Goal: Task Accomplishment & Management: Complete application form

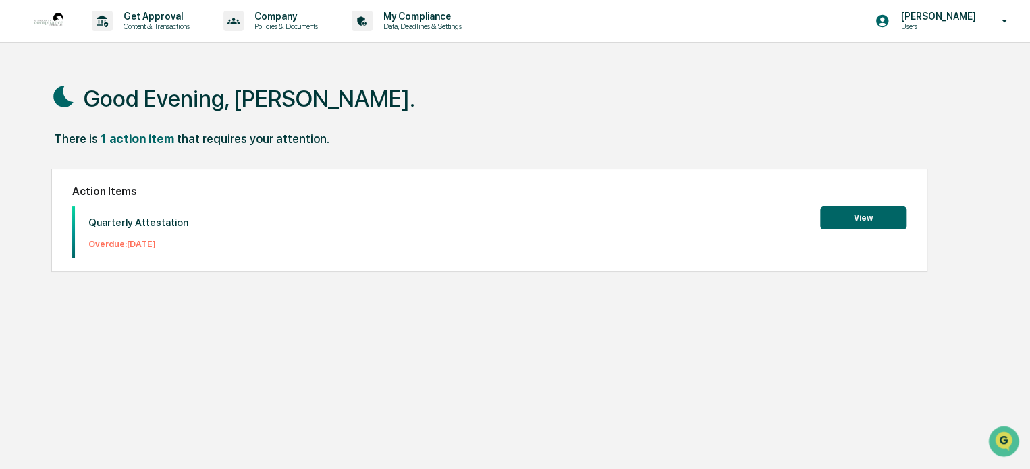
drag, startPoint x: 861, startPoint y: 217, endPoint x: 840, endPoint y: 218, distance: 21.6
drag, startPoint x: 840, startPoint y: 218, endPoint x: 111, endPoint y: 211, distance: 729.0
click at [111, 211] on div "Quarterly Attestation Overdue: [DATE]" at bounding box center [131, 232] width 113 height 51
click at [119, 225] on p "Quarterly Attestation" at bounding box center [138, 223] width 100 height 12
click at [122, 239] on p "Overdue: [DATE]" at bounding box center [138, 244] width 100 height 10
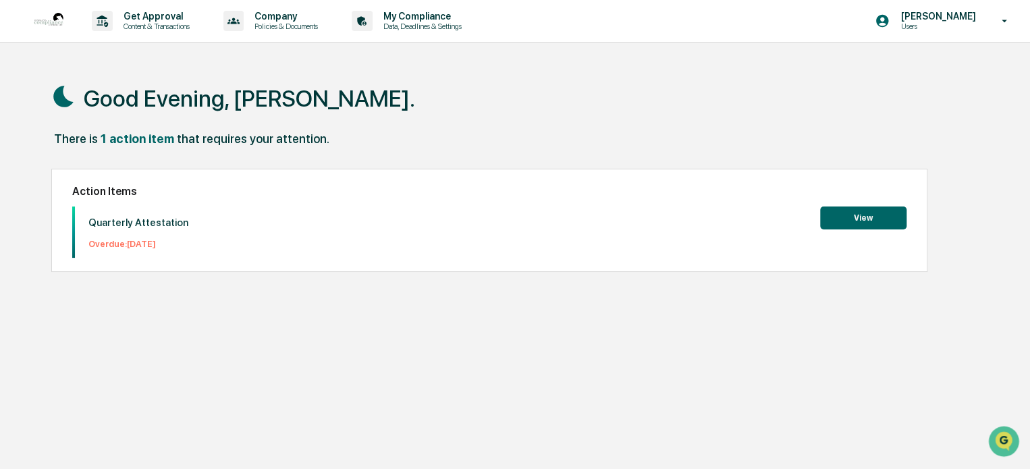
click at [829, 216] on button "View" at bounding box center [863, 218] width 86 height 23
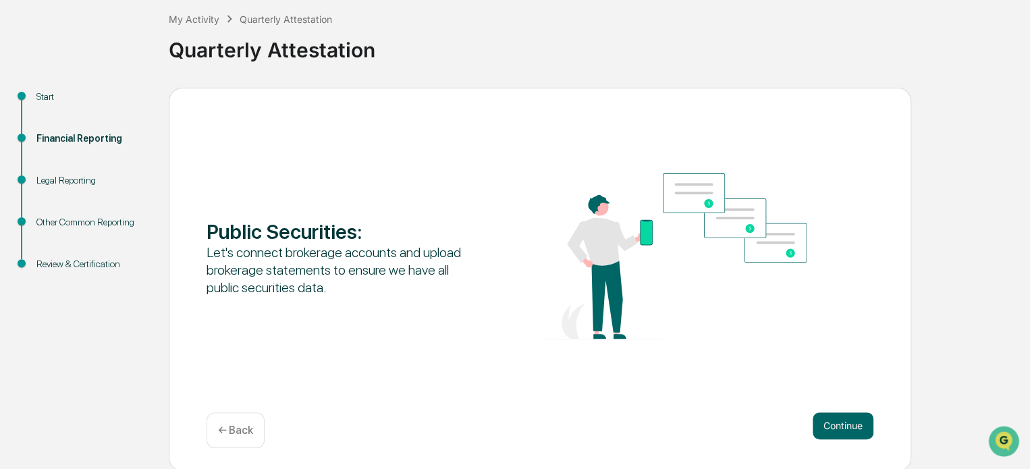
scroll to position [74, 0]
click at [840, 434] on button "Continue" at bounding box center [843, 425] width 61 height 27
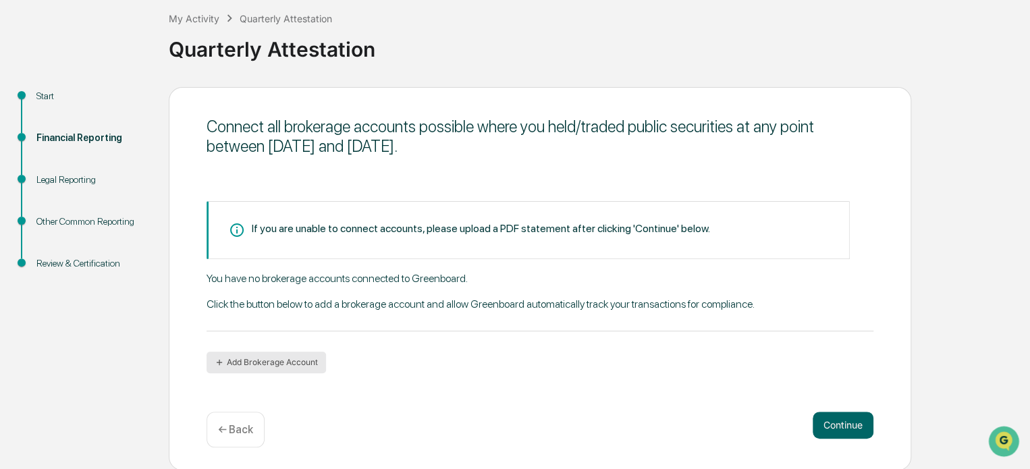
click at [291, 358] on button "Add Brokerage Account" at bounding box center [266, 363] width 119 height 22
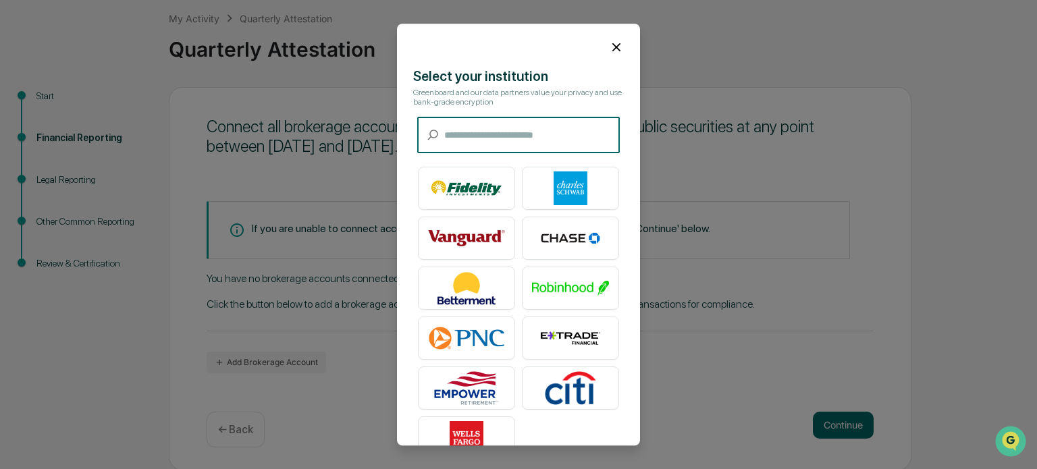
click at [616, 43] on icon at bounding box center [616, 47] width 15 height 15
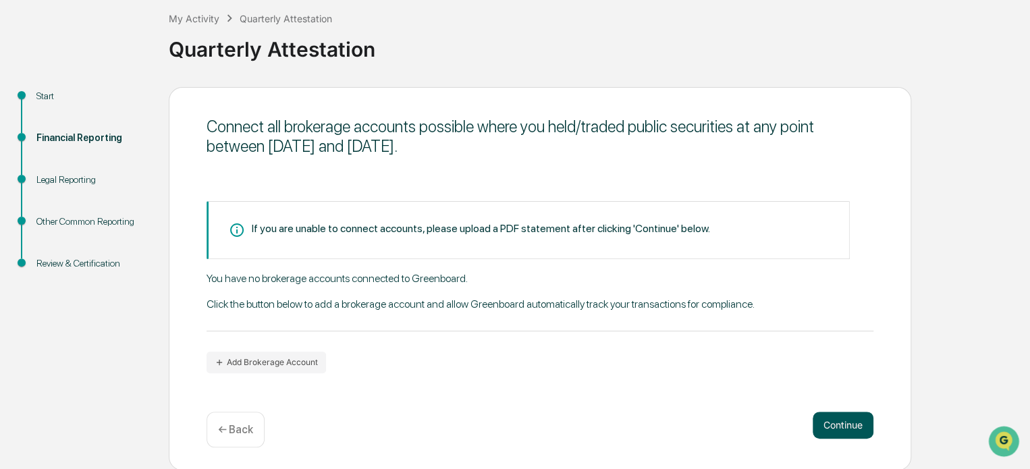
click at [830, 419] on button "Continue" at bounding box center [843, 425] width 61 height 27
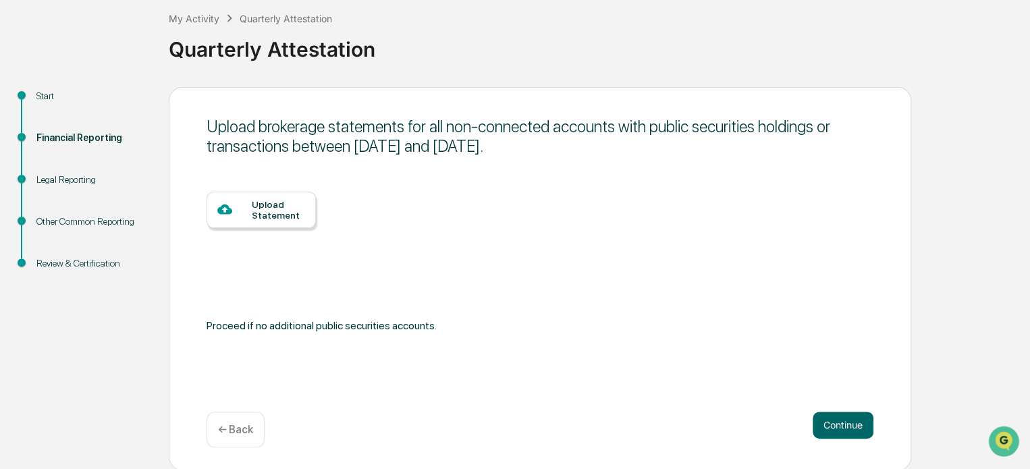
click at [284, 209] on div "Upload Statement" at bounding box center [278, 210] width 53 height 22
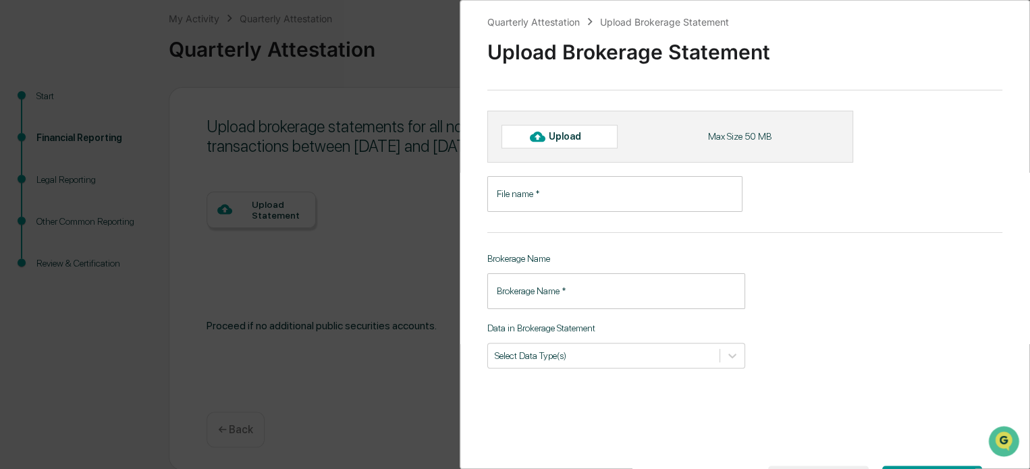
click at [539, 202] on input "File name   *" at bounding box center [614, 194] width 255 height 36
click at [583, 143] on div "Upload" at bounding box center [560, 136] width 116 height 23
type input "**********"
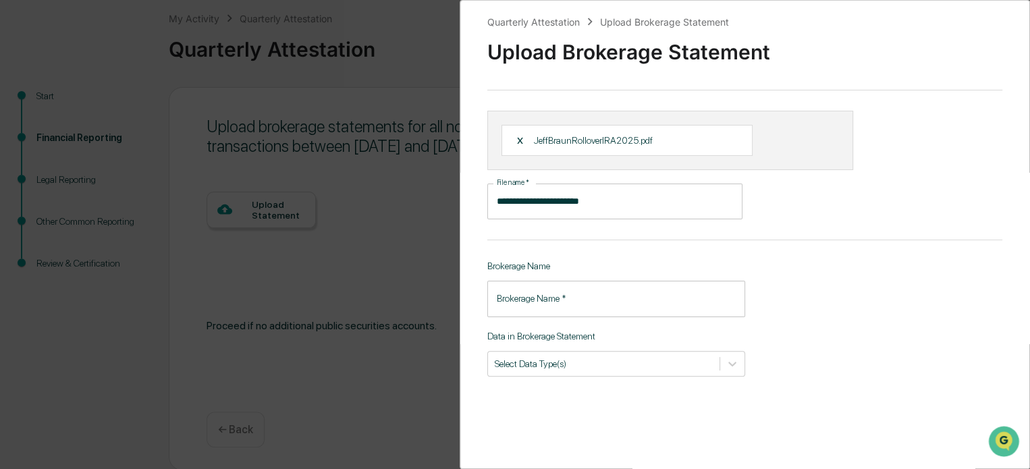
click at [548, 290] on input "Brokerage Name   *" at bounding box center [616, 299] width 258 height 36
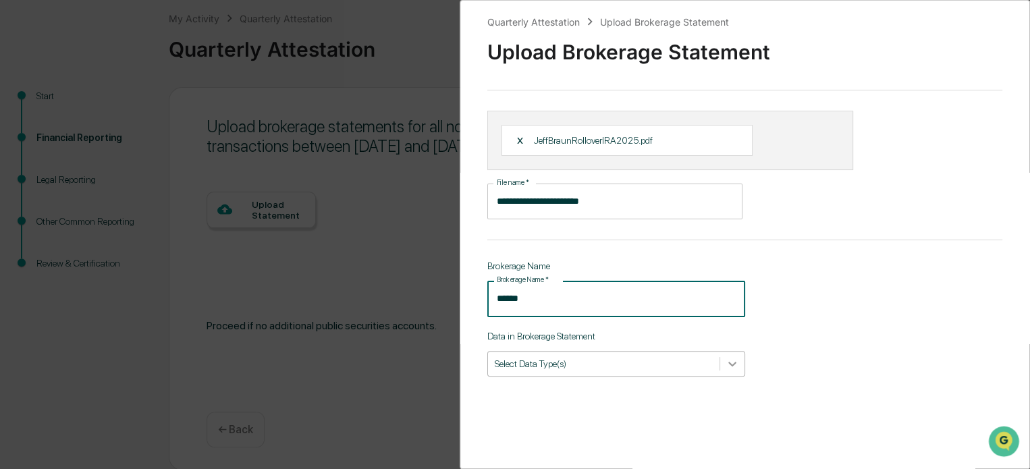
type input "******"
click at [721, 362] on div at bounding box center [732, 364] width 24 height 24
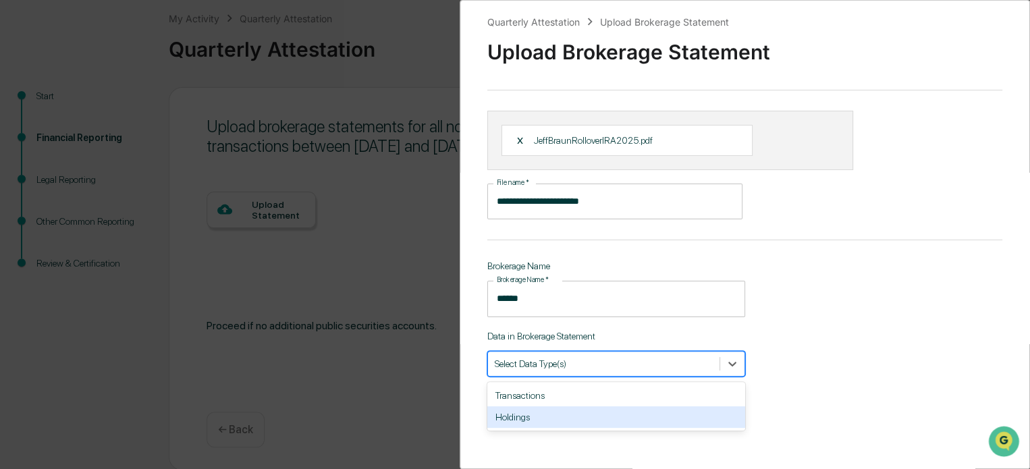
drag, startPoint x: 654, startPoint y: 396, endPoint x: 645, endPoint y: 421, distance: 26.5
click at [645, 421] on div "Transactions Holdings" at bounding box center [616, 406] width 258 height 49
click at [634, 419] on div "Holdings" at bounding box center [616, 417] width 258 height 22
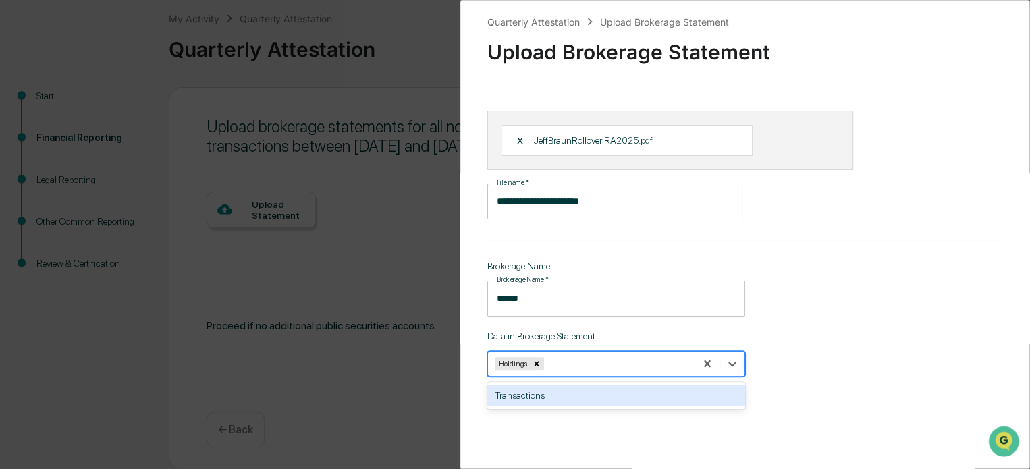
click at [645, 397] on div "Transactions" at bounding box center [616, 396] width 258 height 22
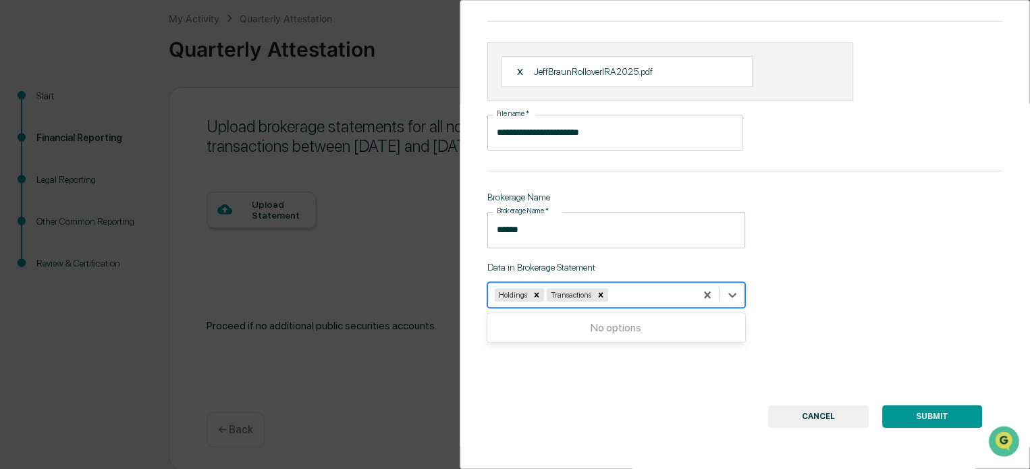
click at [917, 405] on button "SUBMIT" at bounding box center [932, 416] width 100 height 23
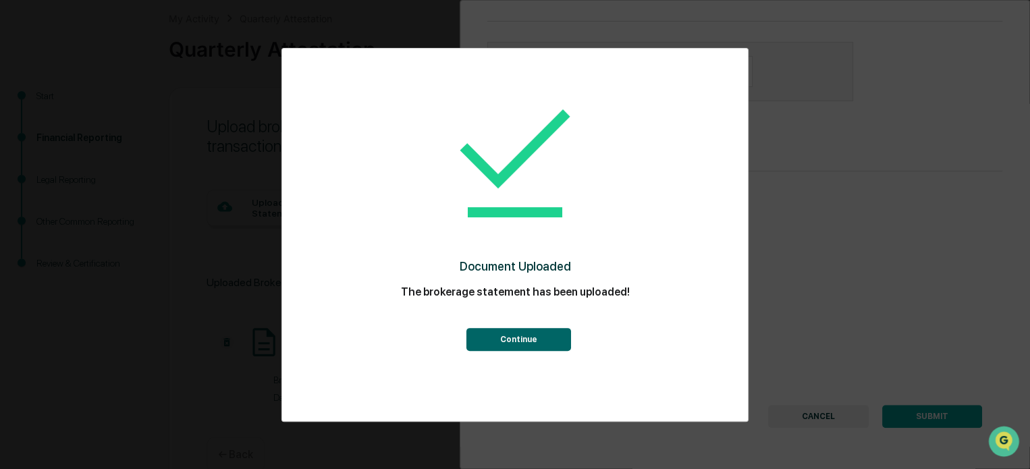
click at [550, 343] on button "Continue" at bounding box center [518, 339] width 105 height 23
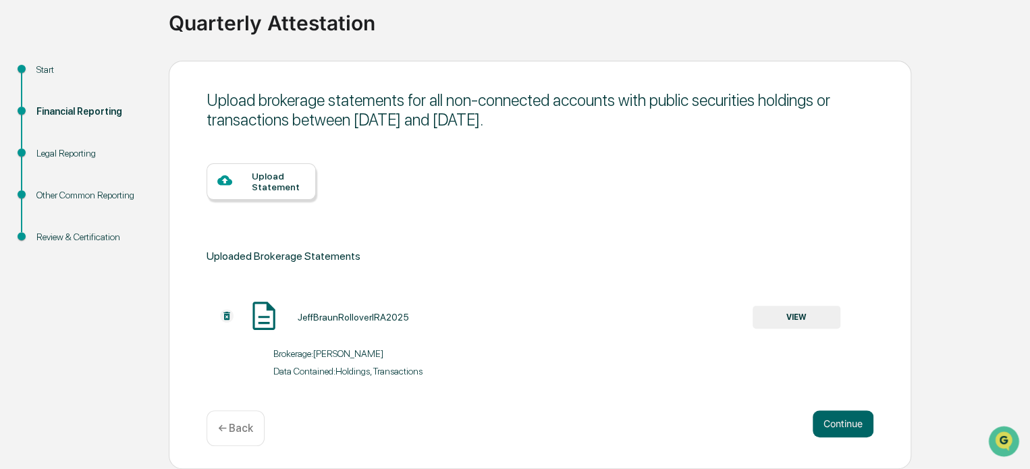
scroll to position [0, 0]
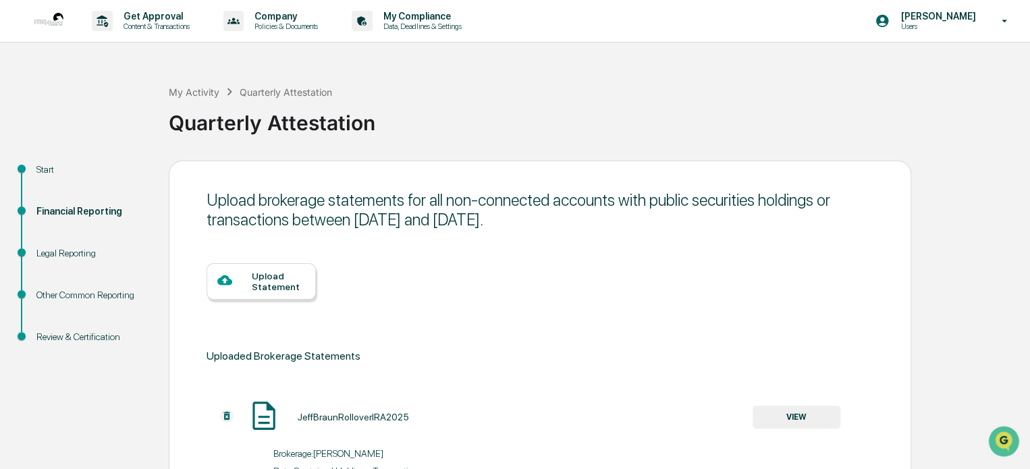
click at [222, 300] on div "Upload Statement" at bounding box center [540, 291] width 667 height 111
click at [224, 294] on div "Upload Statement" at bounding box center [261, 281] width 109 height 36
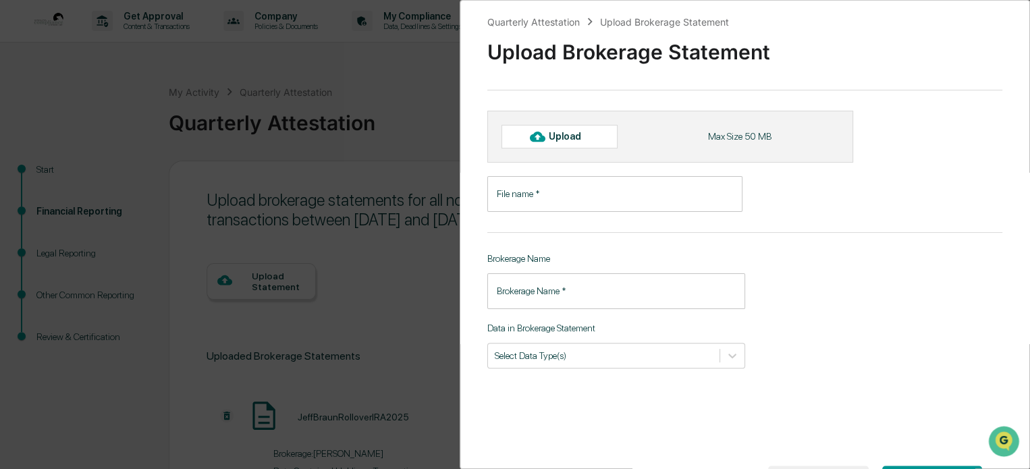
click at [545, 137] on div at bounding box center [538, 137] width 22 height 22
type input "**********"
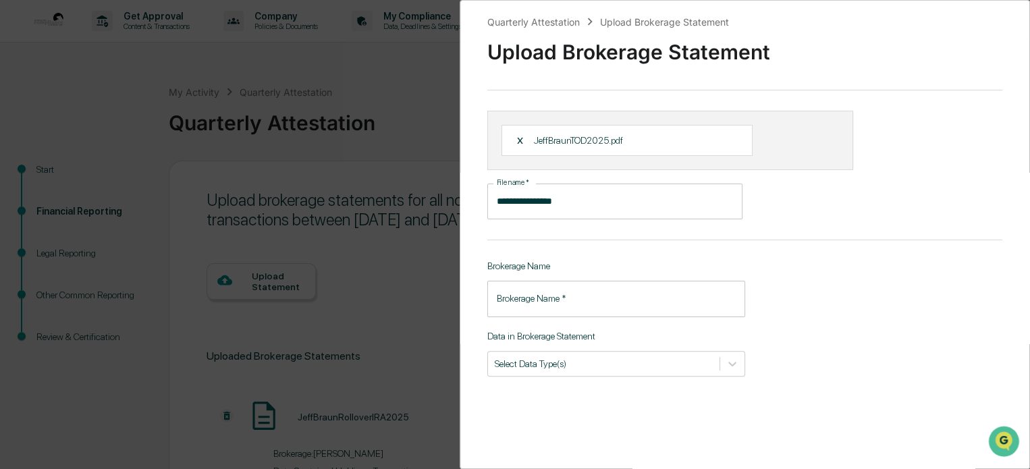
click at [551, 301] on input "Brokerage Name   *" at bounding box center [616, 299] width 258 height 36
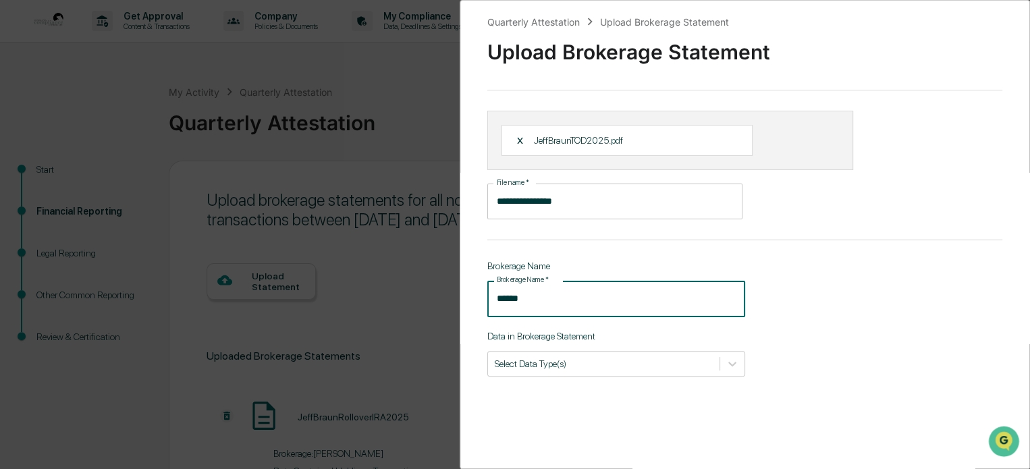
type input "******"
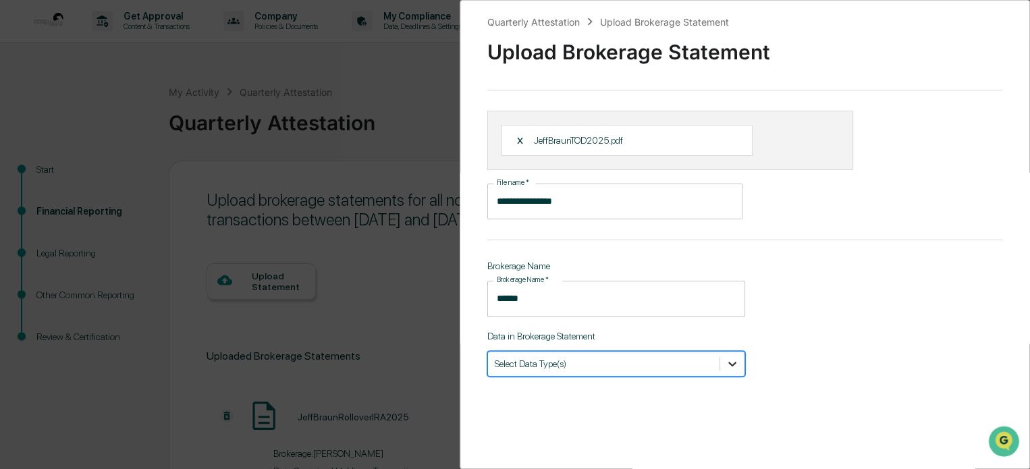
click at [726, 365] on icon at bounding box center [733, 364] width 14 height 14
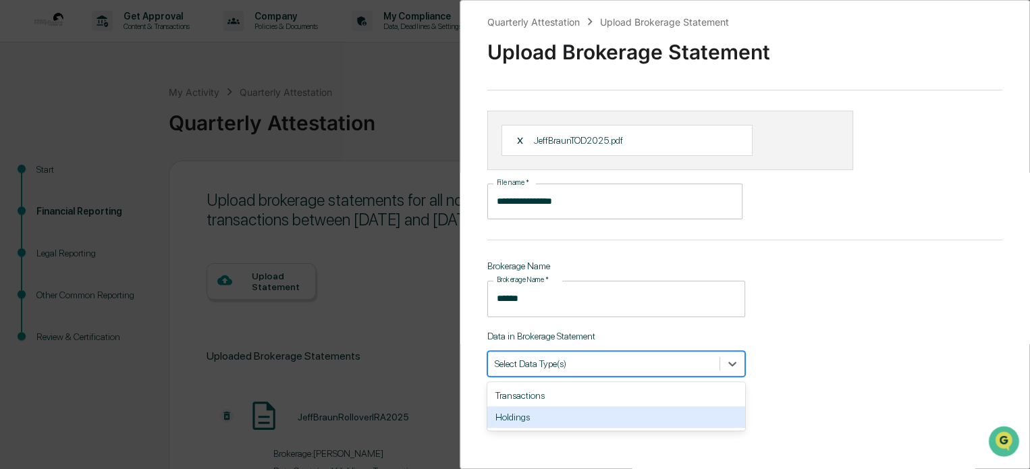
click at [564, 410] on div "Holdings" at bounding box center [616, 417] width 258 height 22
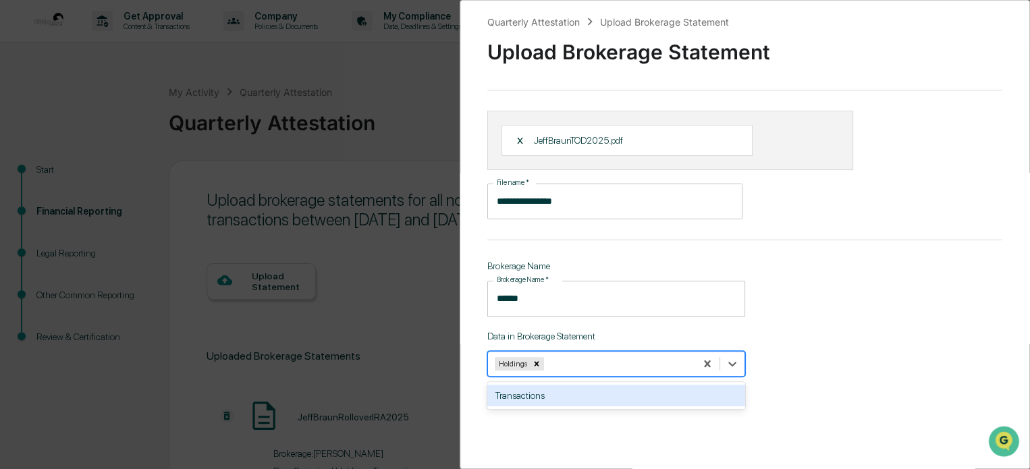
click at [628, 402] on div "Transactions" at bounding box center [616, 396] width 258 height 22
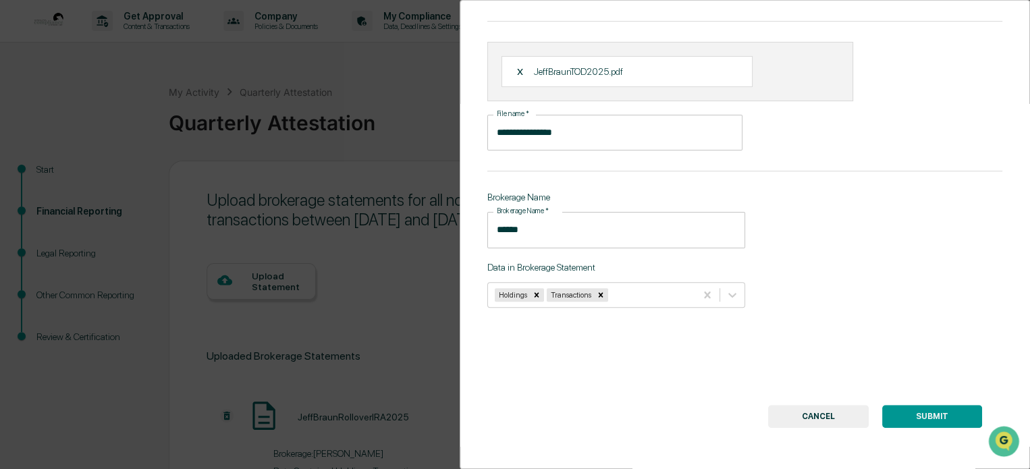
click at [894, 406] on button "SUBMIT" at bounding box center [932, 416] width 100 height 23
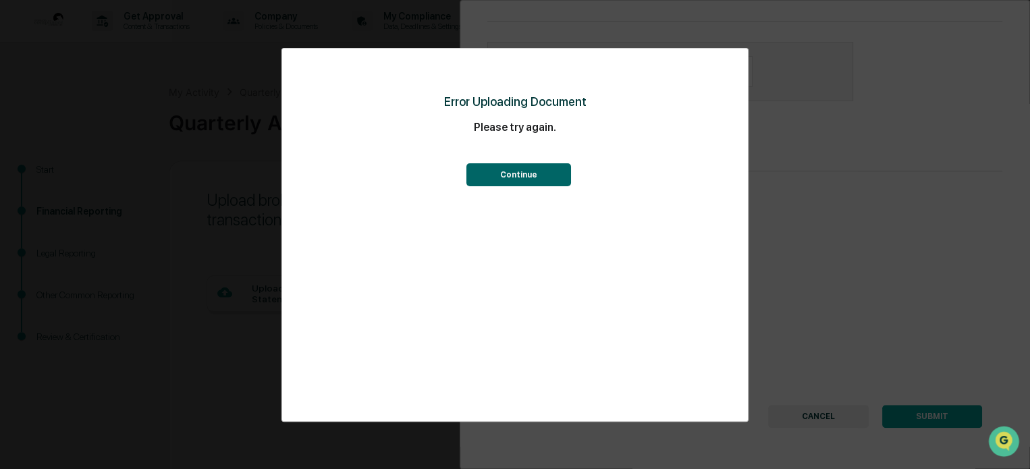
click at [540, 176] on button "Continue" at bounding box center [518, 174] width 105 height 23
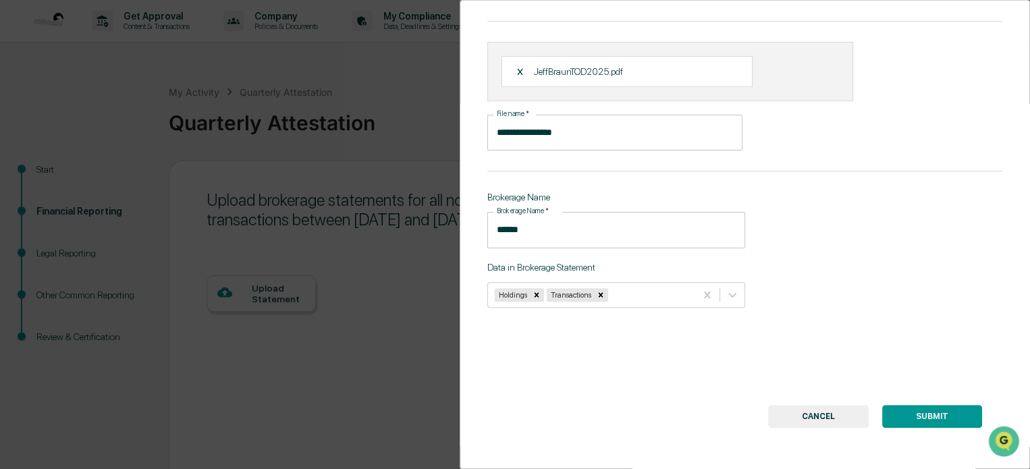
scroll to position [76, 0]
click at [918, 408] on button "SUBMIT" at bounding box center [932, 416] width 100 height 23
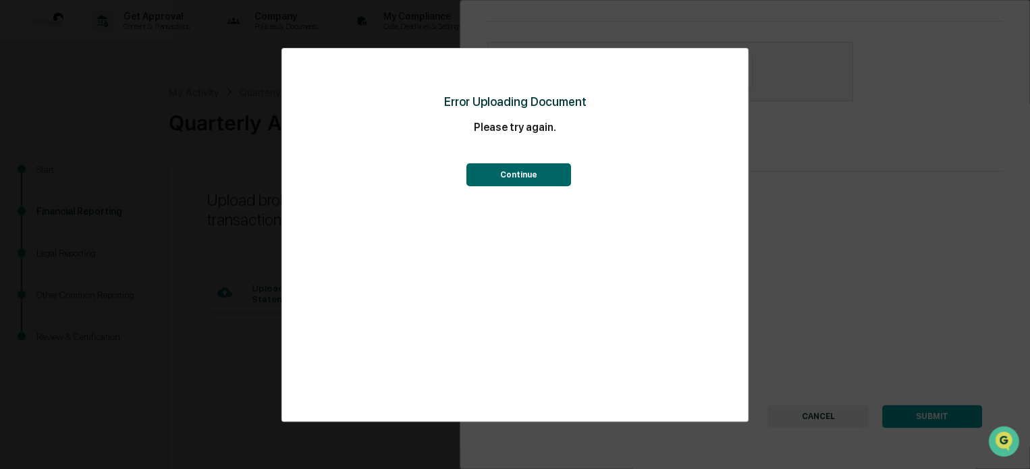
click at [542, 169] on button "Continue" at bounding box center [518, 174] width 105 height 23
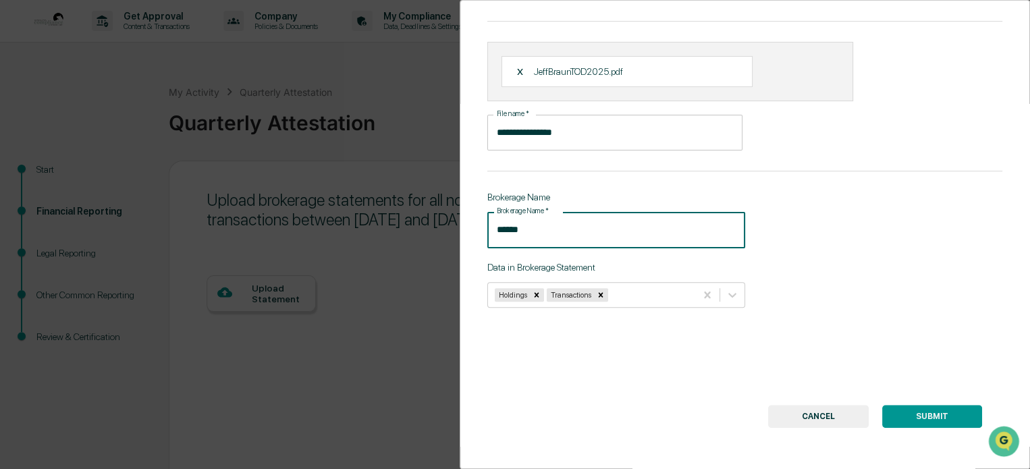
click at [549, 219] on input "******" at bounding box center [616, 230] width 258 height 36
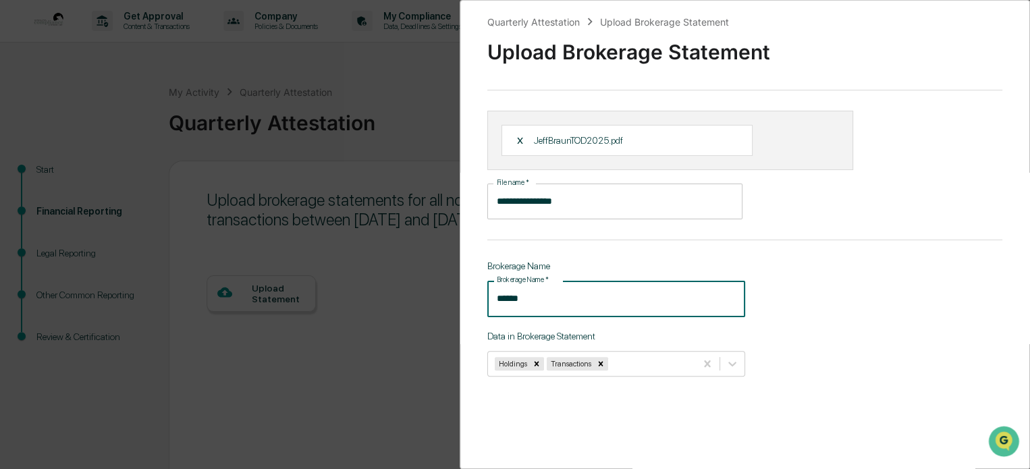
scroll to position [77, 0]
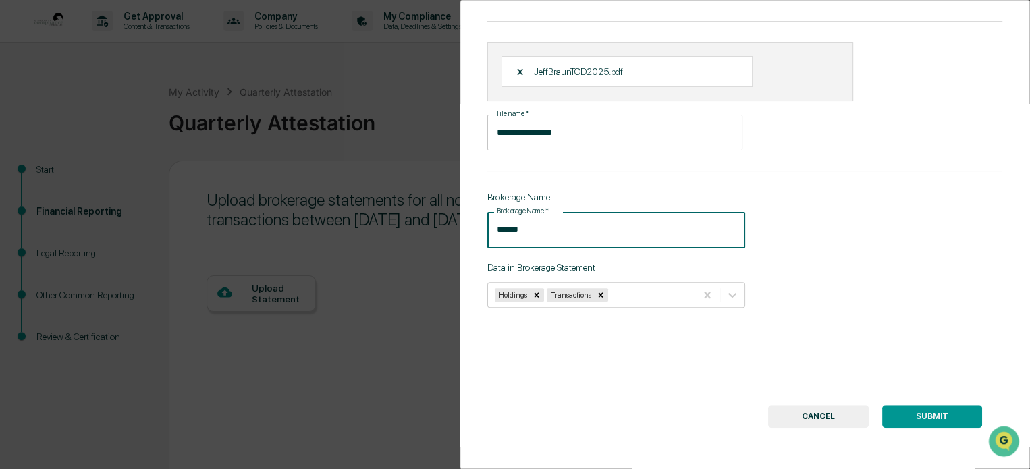
click at [909, 407] on button "SUBMIT" at bounding box center [932, 416] width 100 height 23
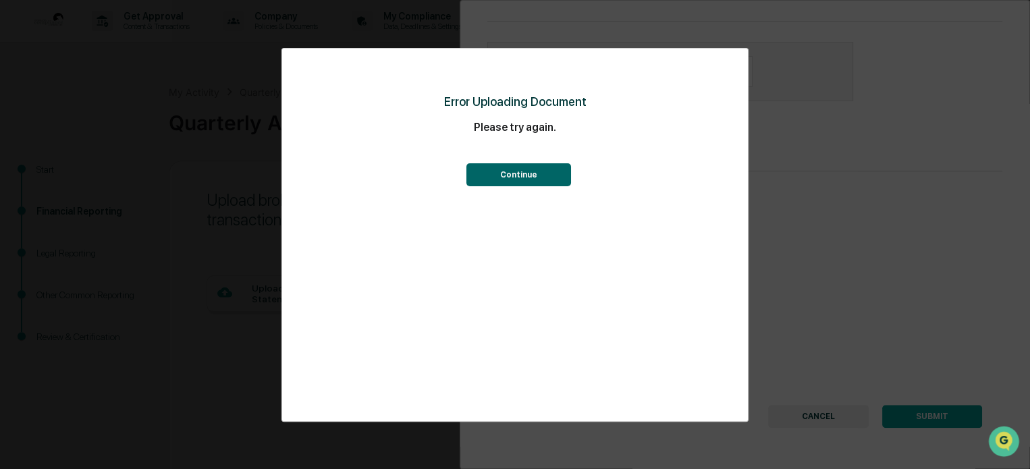
click at [541, 169] on button "Continue" at bounding box center [518, 174] width 105 height 23
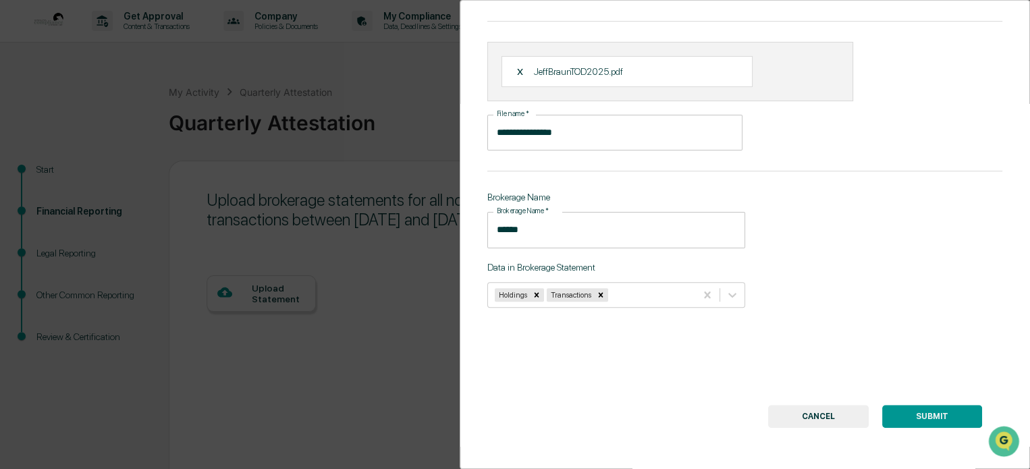
scroll to position [0, 0]
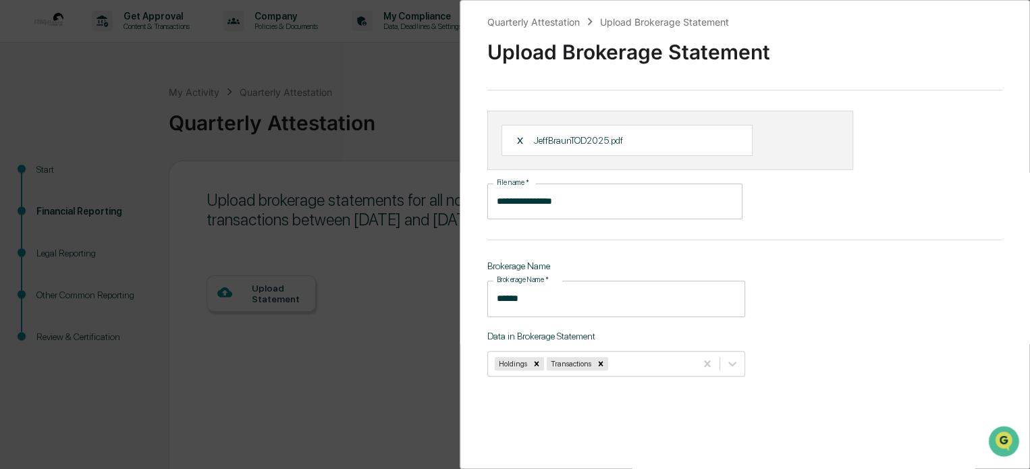
click at [516, 145] on div "X" at bounding box center [525, 140] width 18 height 12
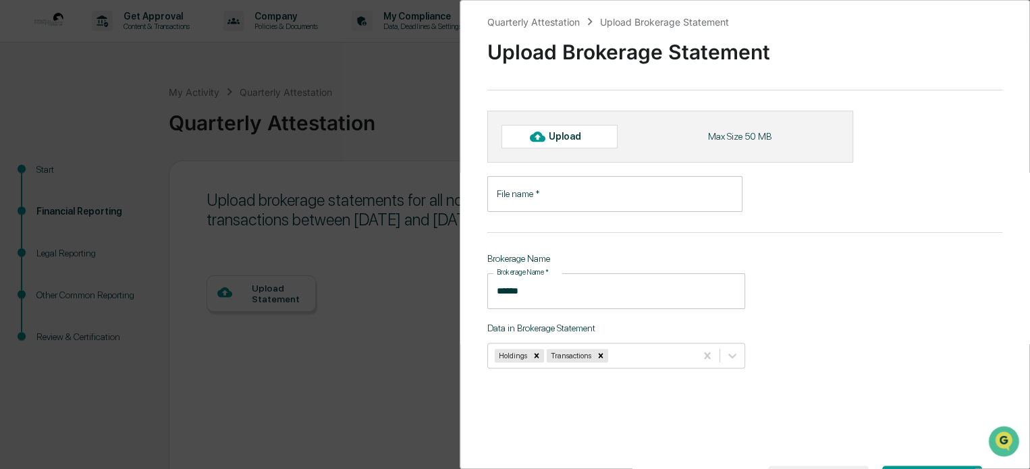
click at [543, 134] on icon at bounding box center [537, 136] width 15 height 15
type input "**********"
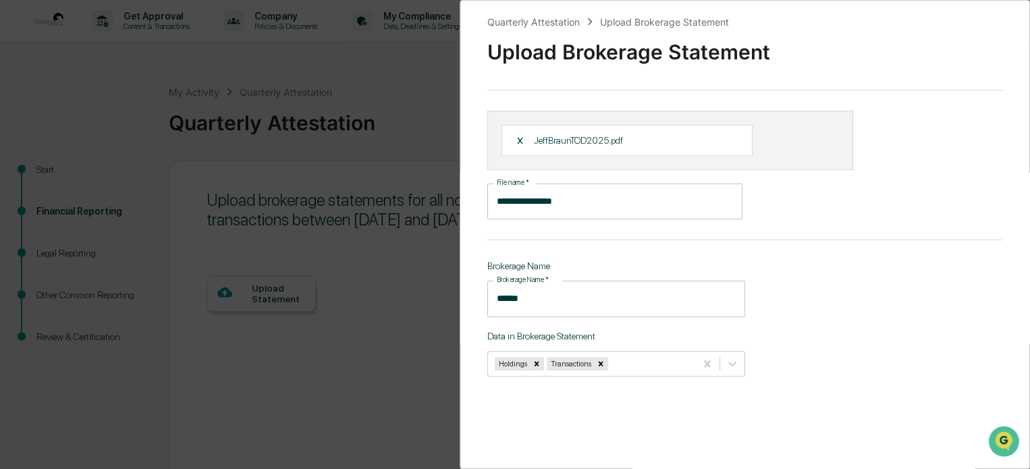
scroll to position [77, 0]
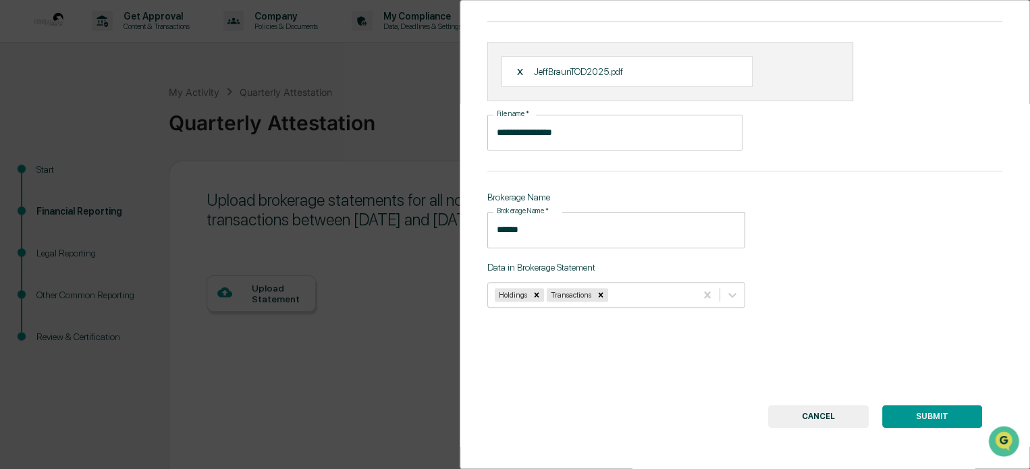
click at [925, 410] on button "SUBMIT" at bounding box center [932, 416] width 100 height 23
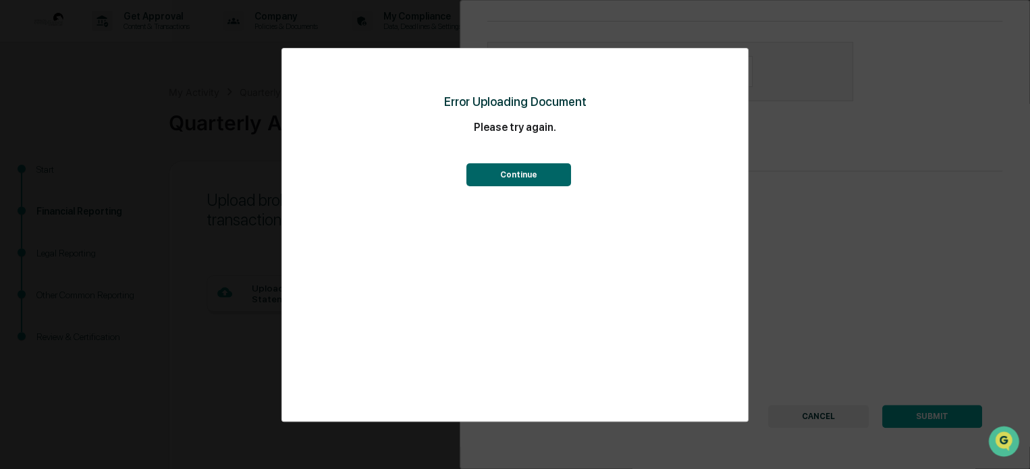
click at [501, 169] on button "Continue" at bounding box center [518, 174] width 105 height 23
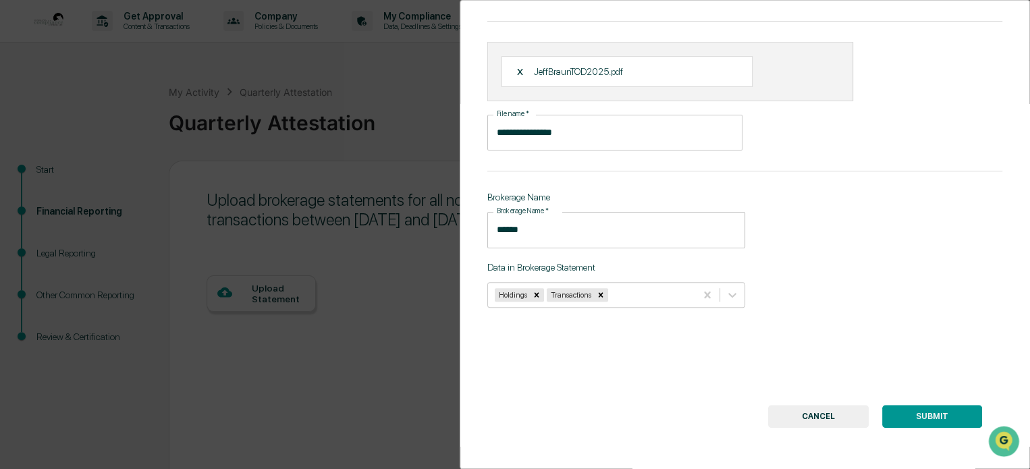
drag, startPoint x: 788, startPoint y: 421, endPoint x: 811, endPoint y: 412, distance: 23.9
click at [811, 412] on button "CANCEL" at bounding box center [818, 416] width 101 height 23
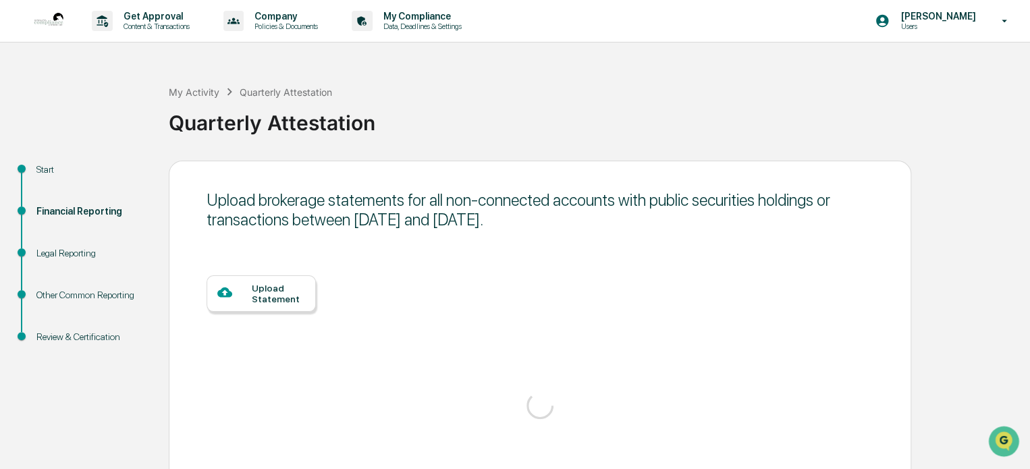
click at [258, 298] on div "Upload Statement" at bounding box center [278, 294] width 53 height 22
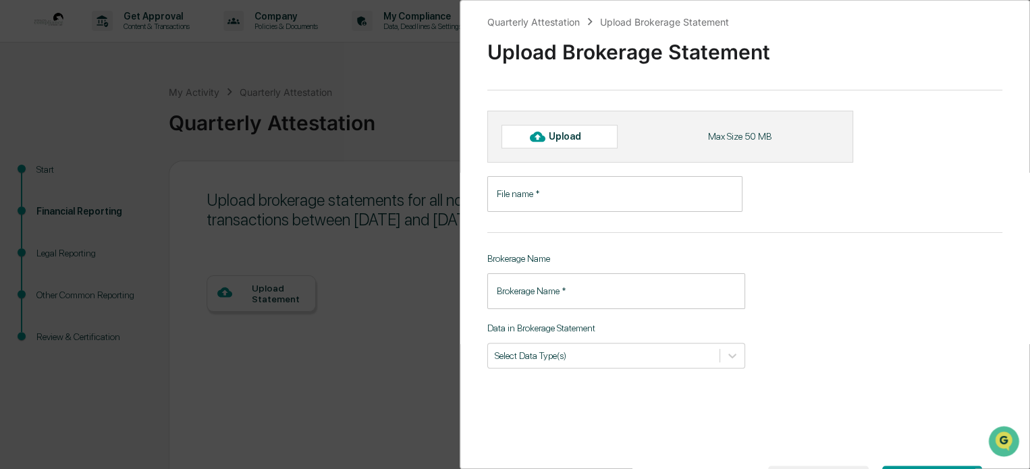
click at [530, 169] on div "Quarterly Attestation Upload Brokerage Statement Upload Brokerage Statement Upl…" at bounding box center [745, 234] width 570 height 469
click at [532, 137] on icon at bounding box center [537, 137] width 15 height 10
type input "**********"
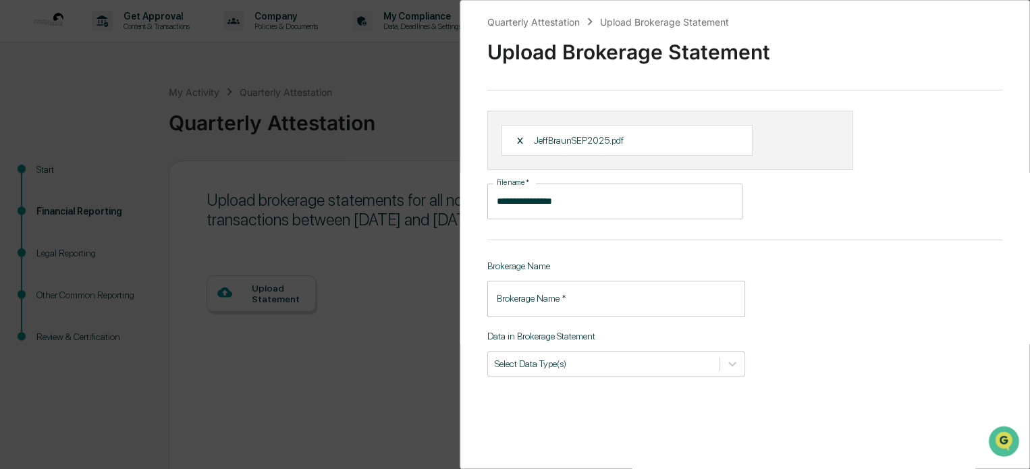
click at [566, 299] on input "Brokerage Name   *" at bounding box center [616, 299] width 258 height 36
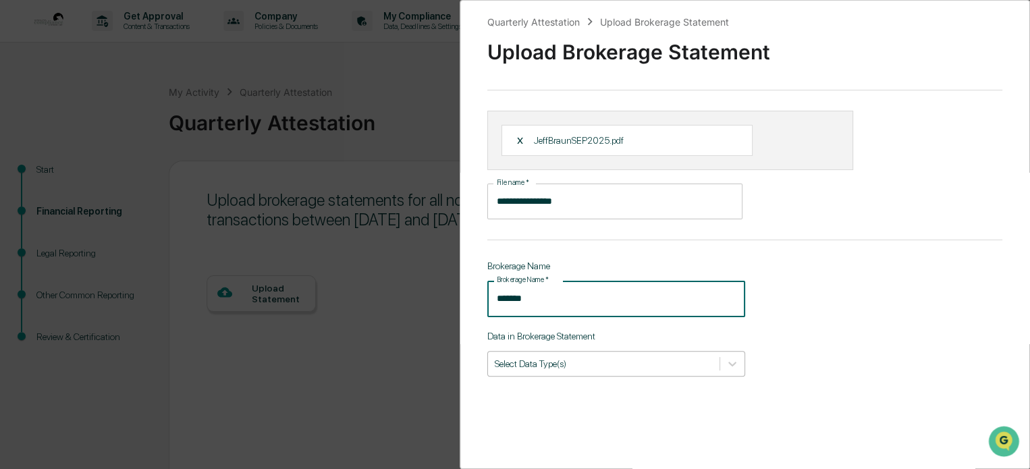
type input "******"
click at [686, 372] on div "Select Data Type(s)" at bounding box center [604, 363] width 232 height 18
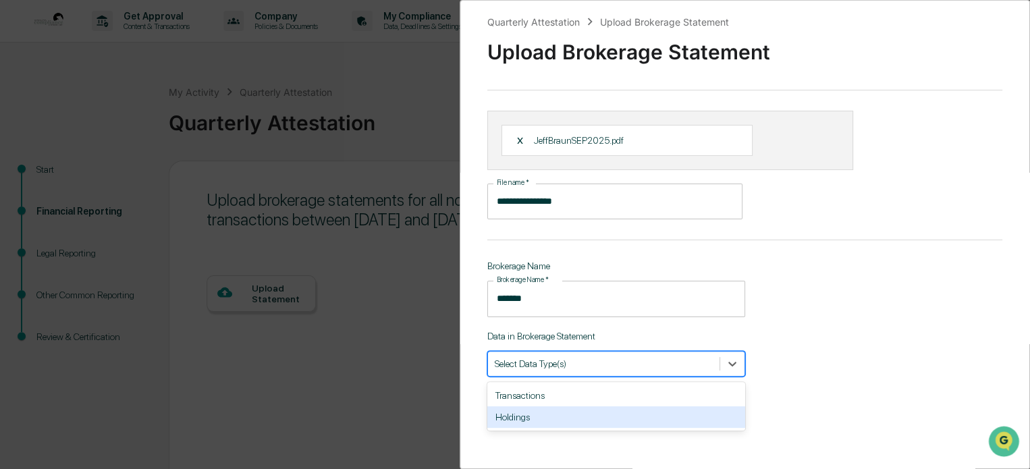
click at [604, 410] on div "Holdings" at bounding box center [616, 417] width 258 height 22
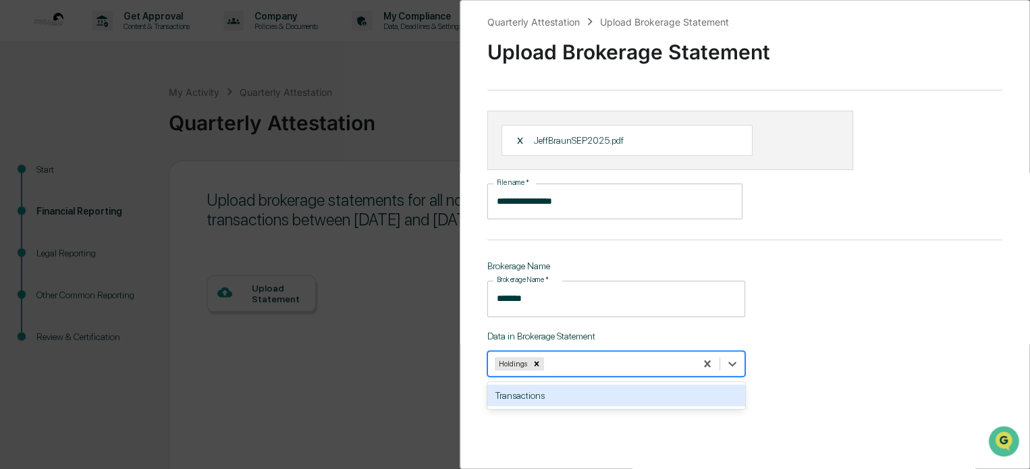
click at [588, 388] on div "Transactions" at bounding box center [616, 396] width 258 height 22
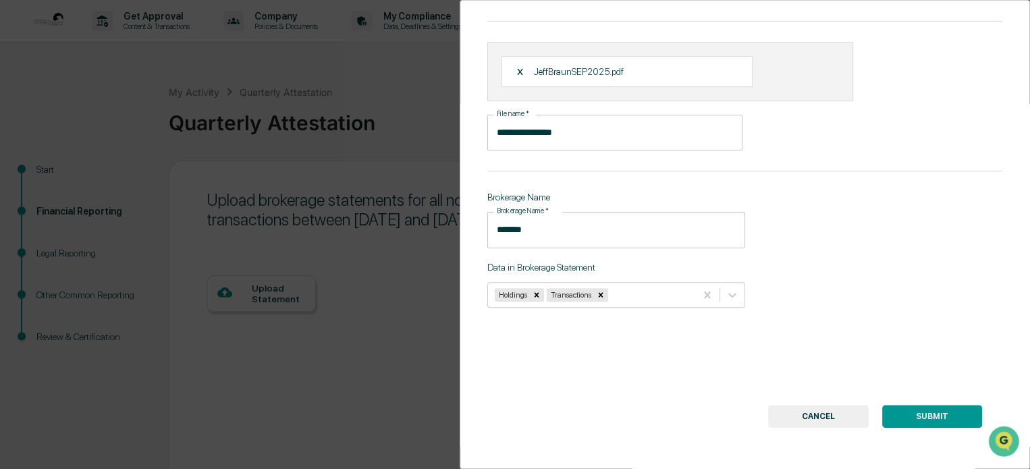
click at [926, 418] on button "SUBMIT" at bounding box center [932, 416] width 100 height 23
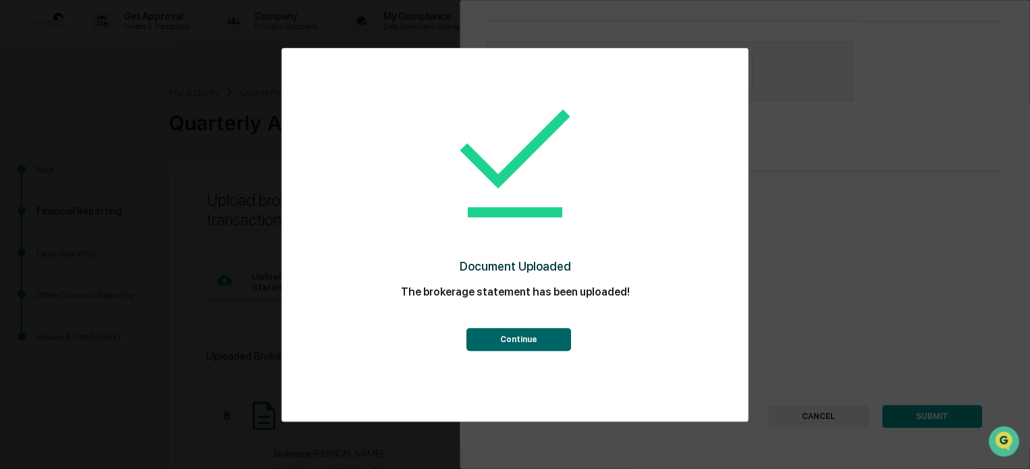
click at [518, 329] on button "Continue" at bounding box center [518, 339] width 105 height 23
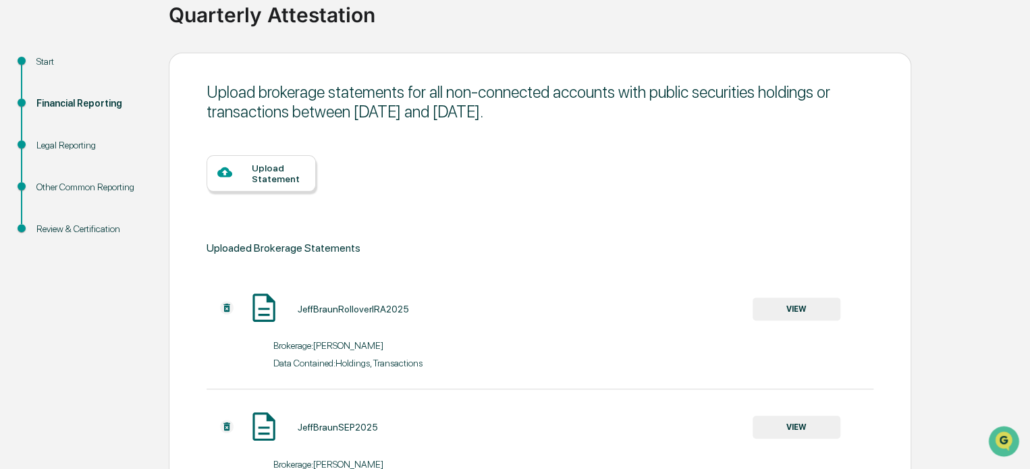
scroll to position [99, 0]
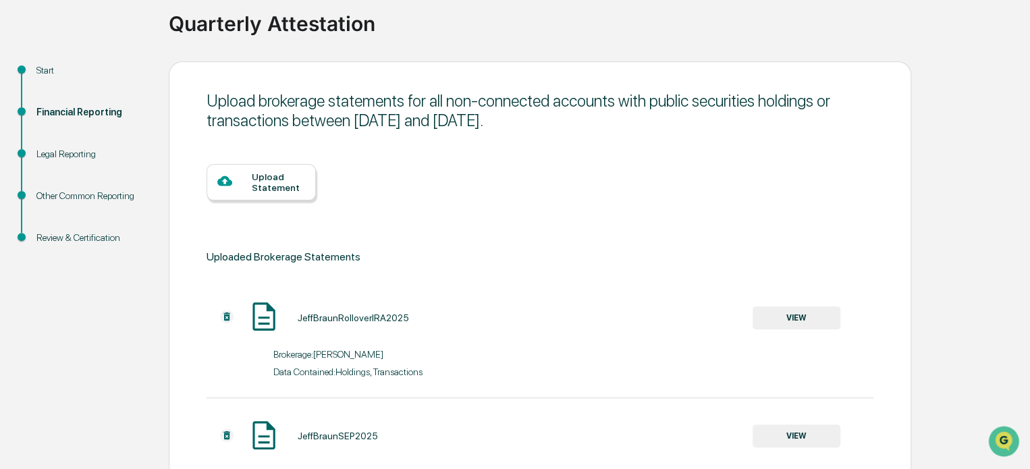
click at [261, 172] on div "Upload Statement" at bounding box center [278, 182] width 53 height 22
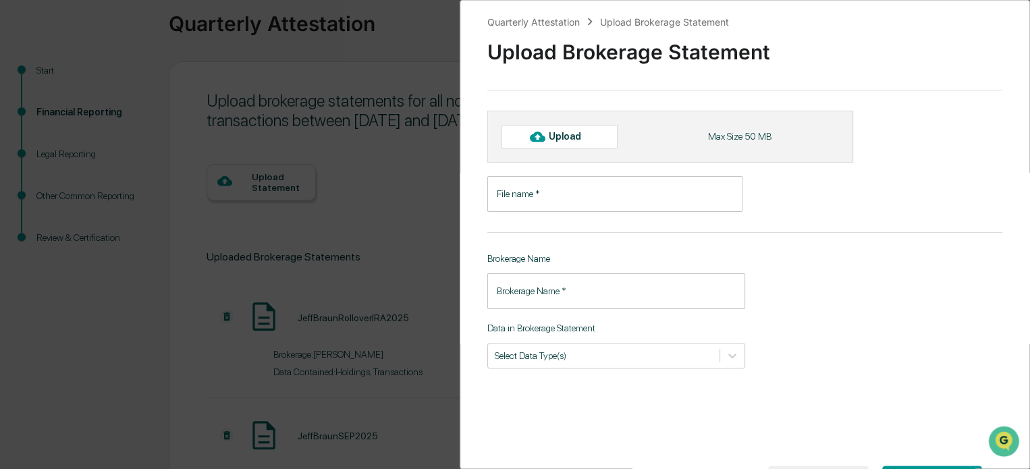
click at [570, 136] on div "Upload" at bounding box center [571, 136] width 44 height 11
type input "**********"
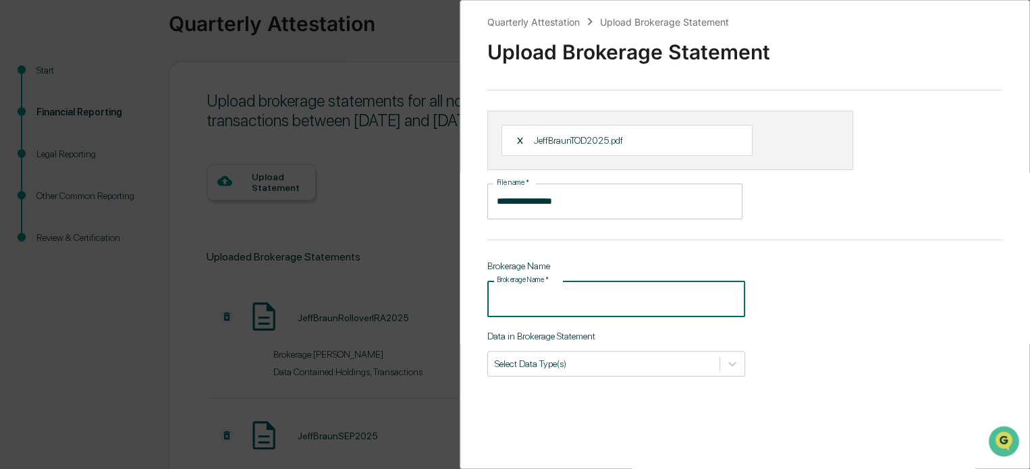
click at [529, 286] on div "Brokerage Name   * Brokerage Name   *" at bounding box center [616, 299] width 258 height 36
type input "******"
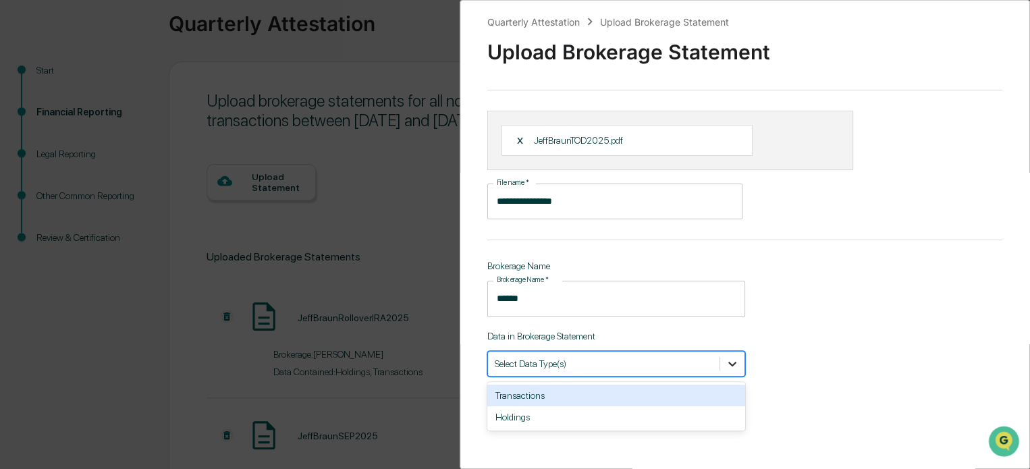
click at [720, 360] on div at bounding box center [732, 364] width 24 height 24
click at [608, 400] on div "Transactions" at bounding box center [616, 396] width 258 height 22
click at [587, 399] on div "Holdings" at bounding box center [616, 396] width 258 height 22
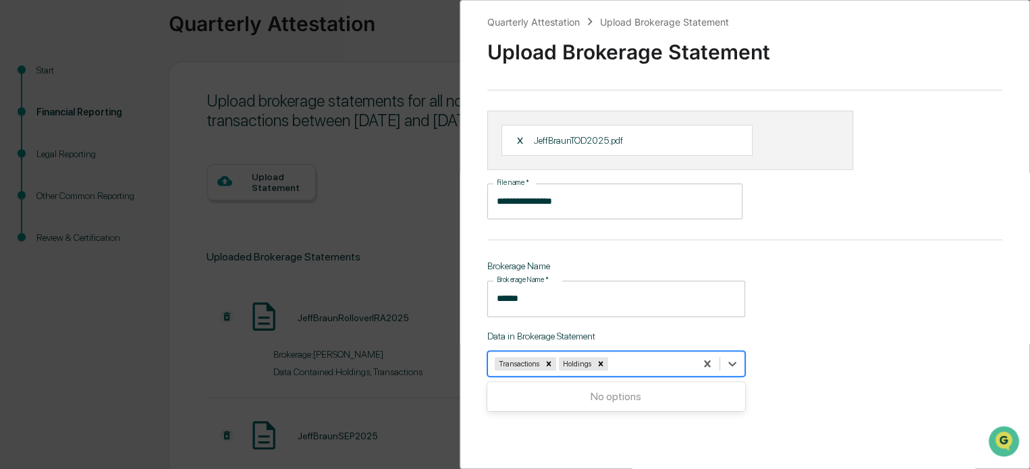
scroll to position [77, 0]
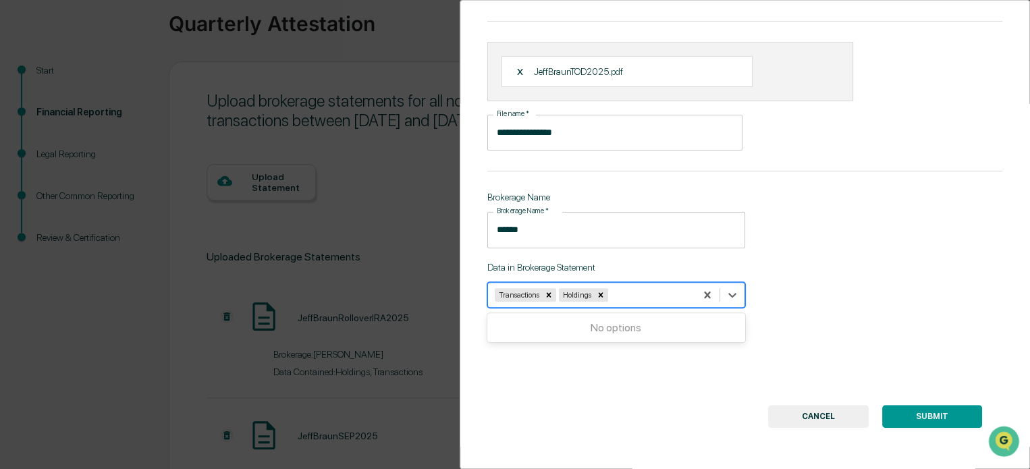
click at [915, 411] on button "SUBMIT" at bounding box center [932, 416] width 100 height 23
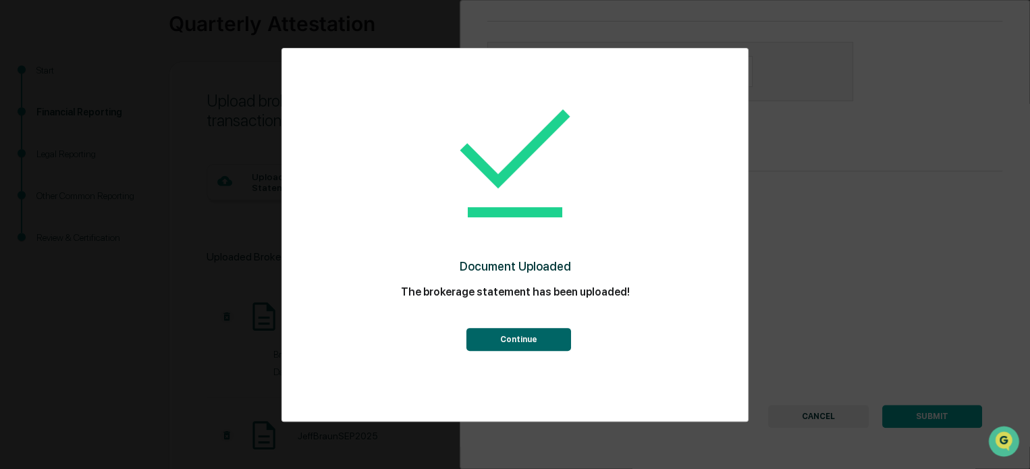
click at [520, 337] on button "Continue" at bounding box center [518, 339] width 105 height 23
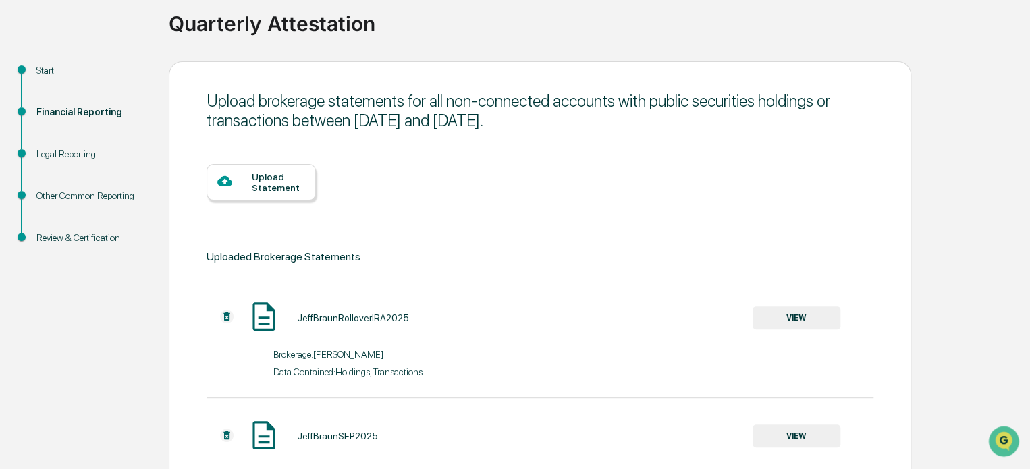
click at [265, 197] on div "Upload Statement" at bounding box center [261, 182] width 109 height 36
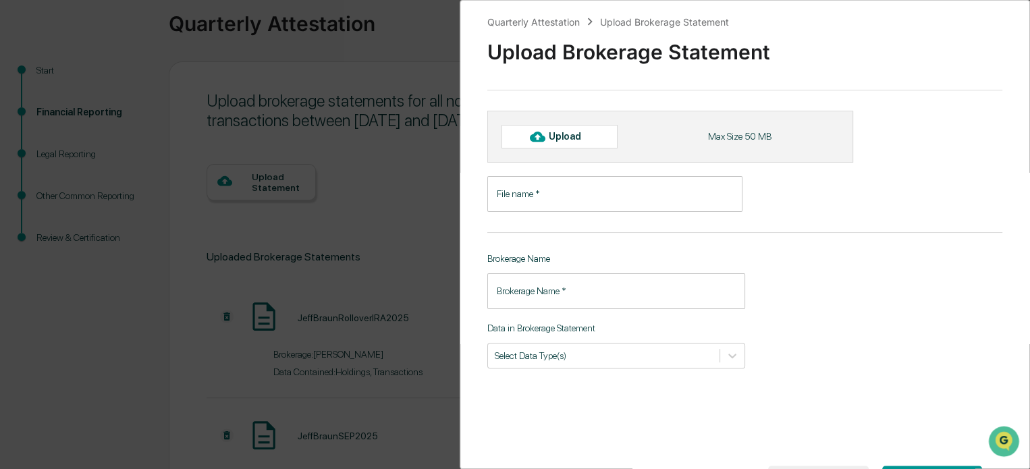
click at [535, 144] on div at bounding box center [538, 137] width 22 height 22
type input "**********"
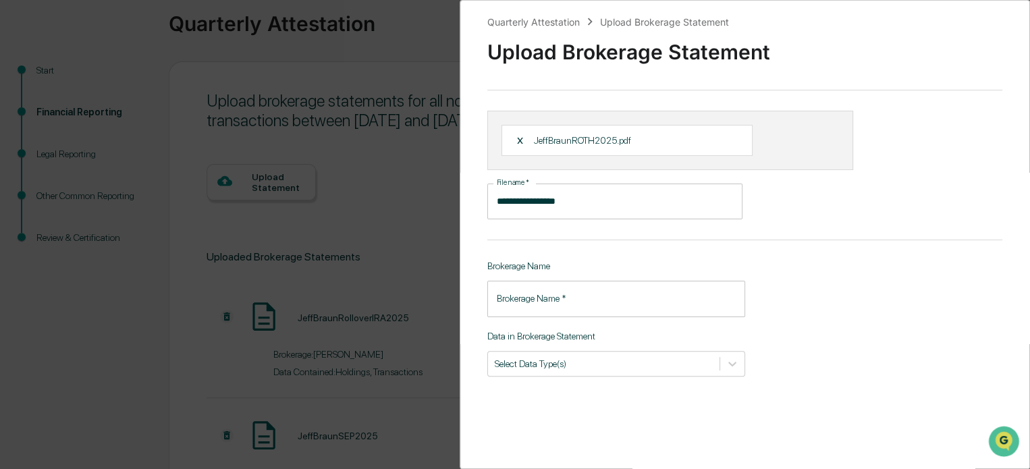
scroll to position [77, 0]
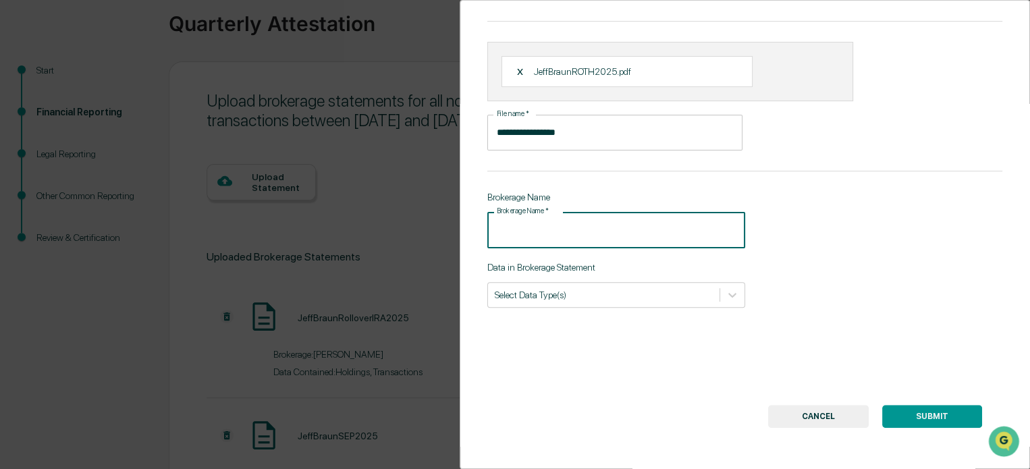
click at [584, 225] on input "Brokerage Name   *" at bounding box center [616, 230] width 258 height 36
type input "******"
click at [589, 306] on div "**********" at bounding box center [745, 234] width 570 height 469
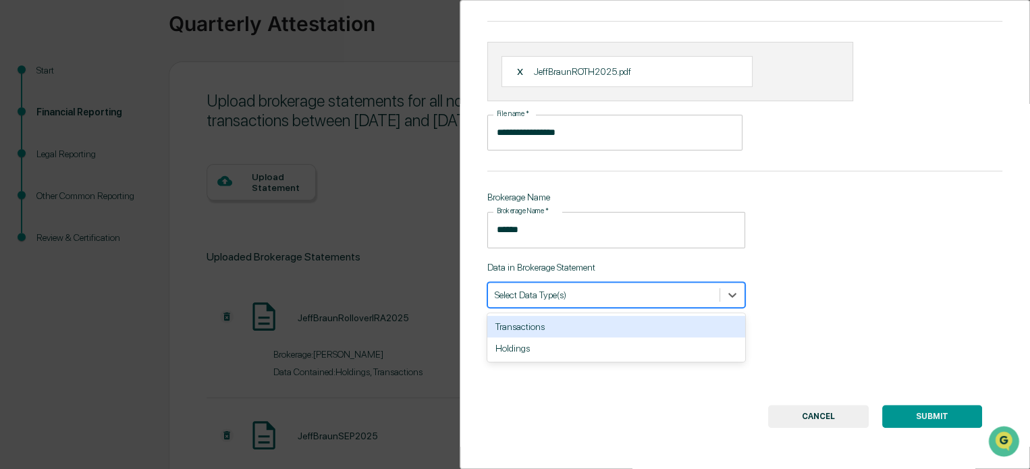
click at [585, 296] on div "Select Data Type(s)" at bounding box center [604, 295] width 232 height 18
click at [564, 327] on div "Transactions" at bounding box center [616, 327] width 258 height 22
click at [568, 300] on div "**********" at bounding box center [745, 234] width 570 height 469
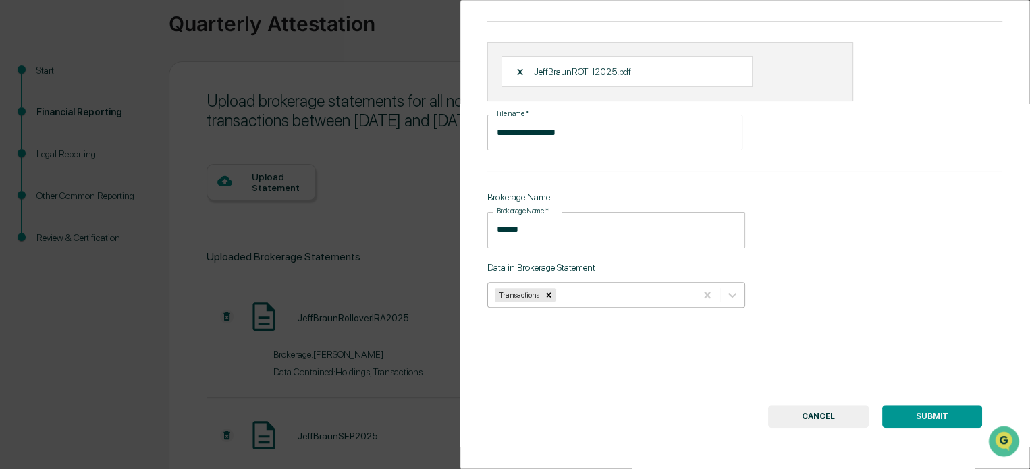
click at [568, 288] on div at bounding box center [624, 294] width 130 height 13
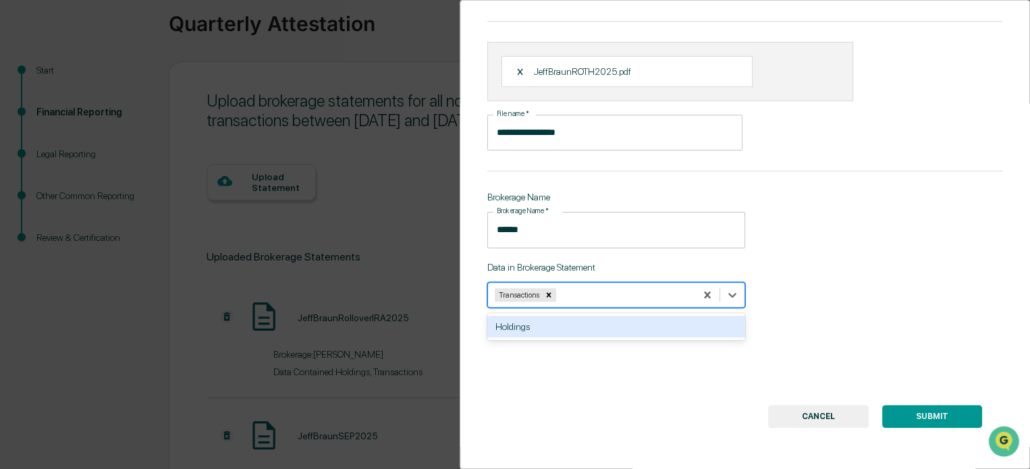
click at [569, 321] on div "Holdings" at bounding box center [616, 327] width 258 height 22
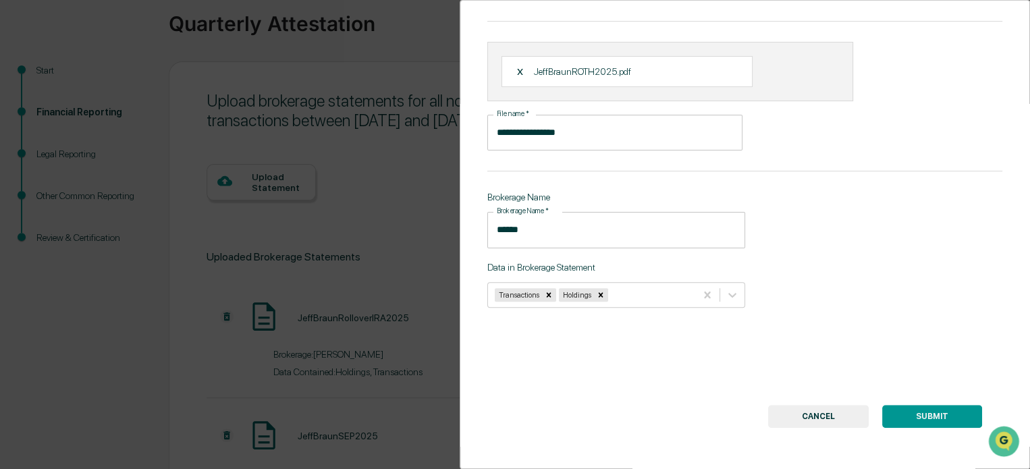
drag, startPoint x: 934, startPoint y: 404, endPoint x: 959, endPoint y: 410, distance: 24.9
click at [959, 410] on button "SUBMIT" at bounding box center [932, 416] width 100 height 23
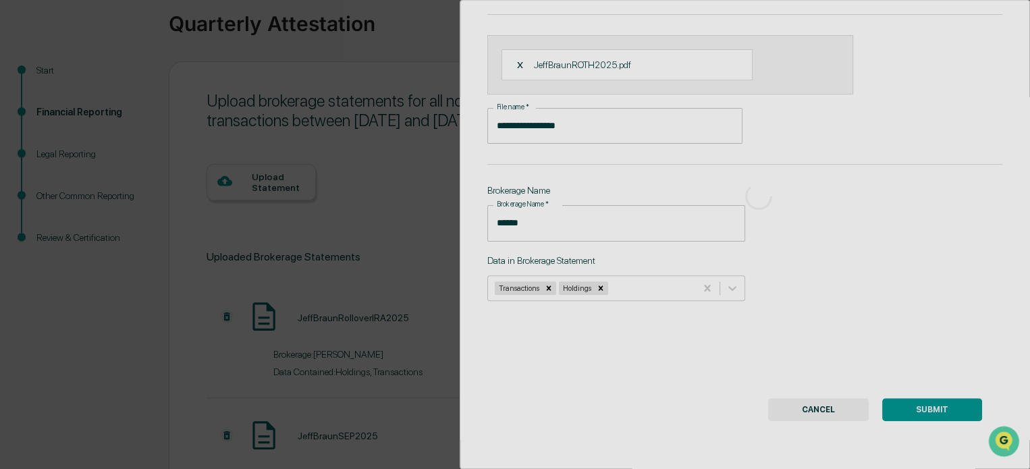
scroll to position [0, 0]
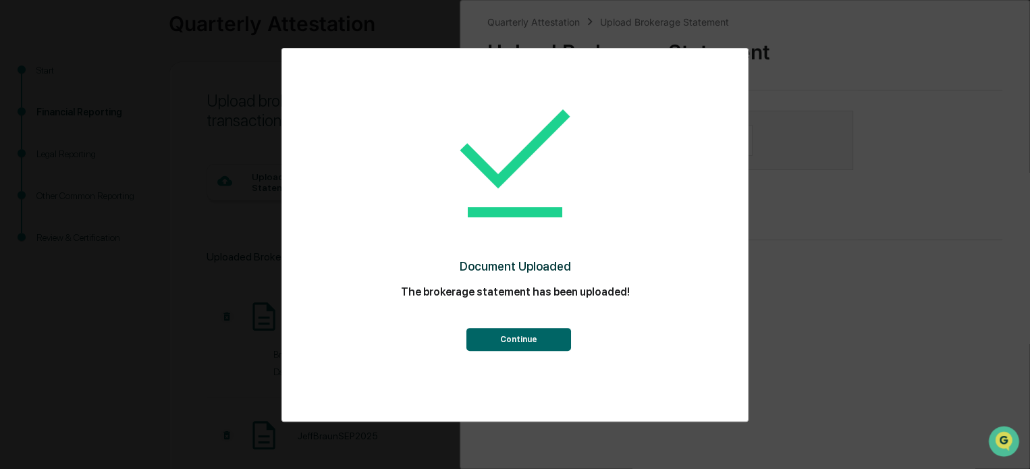
click at [518, 340] on button "Continue" at bounding box center [518, 339] width 105 height 23
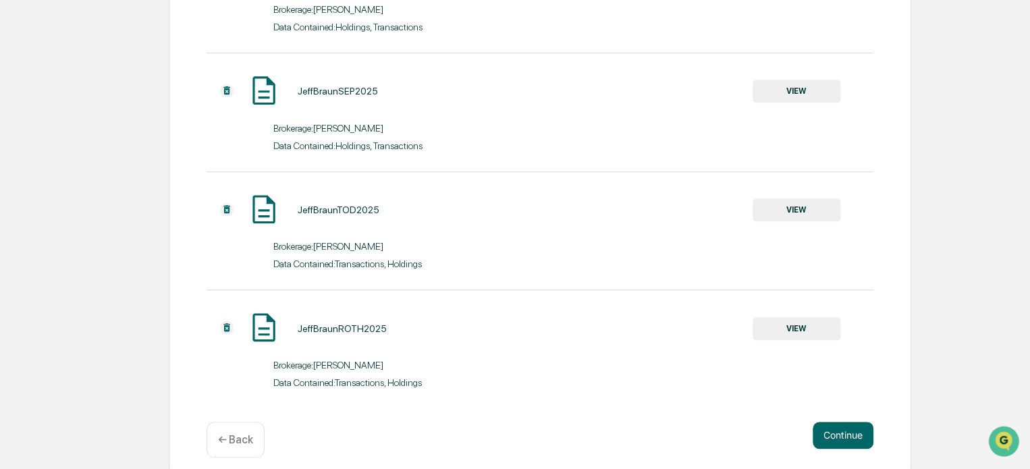
scroll to position [445, 0]
drag, startPoint x: 834, startPoint y: 436, endPoint x: 856, endPoint y: 445, distance: 23.3
drag, startPoint x: 856, startPoint y: 445, endPoint x: 866, endPoint y: 446, distance: 10.1
click at [866, 446] on button "Continue" at bounding box center [843, 434] width 61 height 27
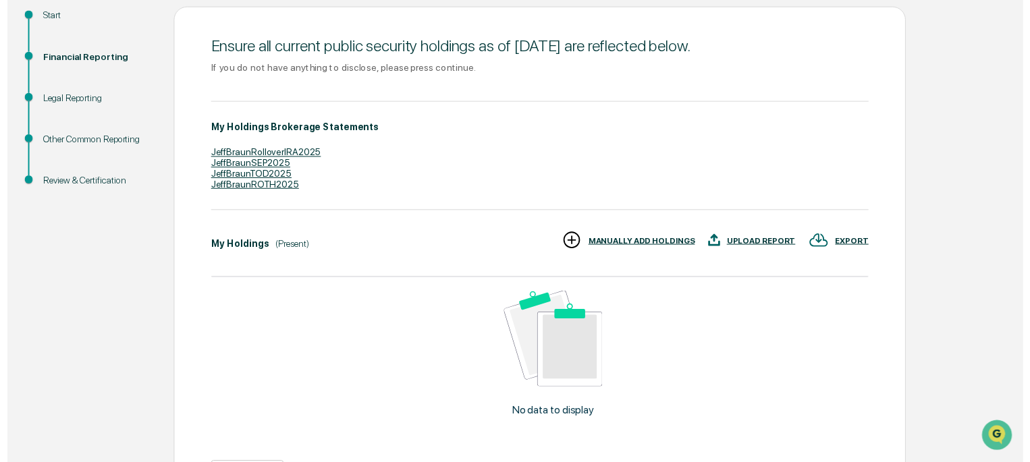
scroll to position [251, 0]
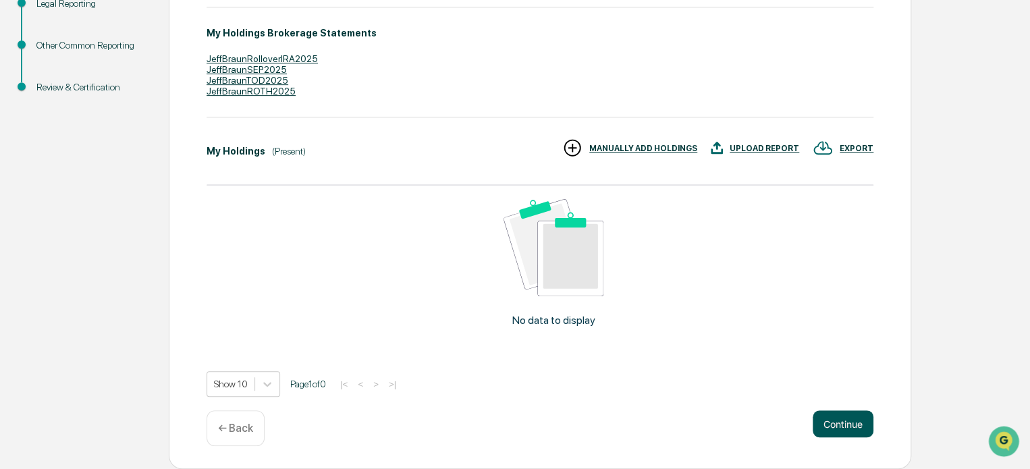
click at [842, 421] on button "Continue" at bounding box center [843, 423] width 61 height 27
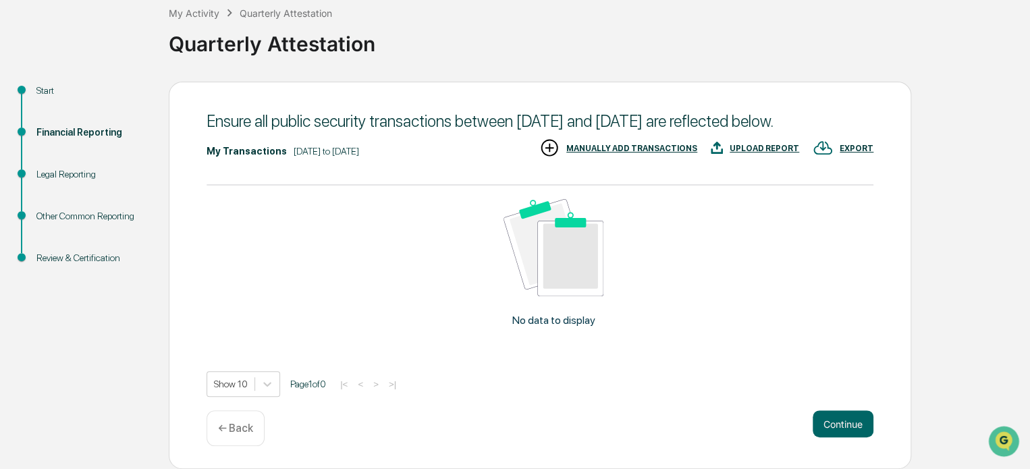
scroll to position [97, 0]
click at [718, 390] on div "Show 10 Page 1 of 0 |< < > >|" at bounding box center [540, 384] width 667 height 26
click at [827, 421] on button "Continue" at bounding box center [843, 423] width 61 height 27
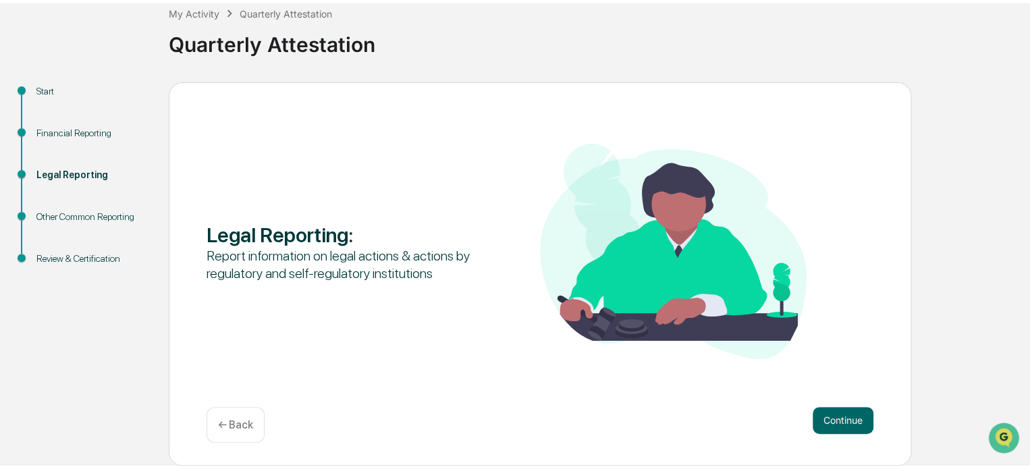
scroll to position [74, 0]
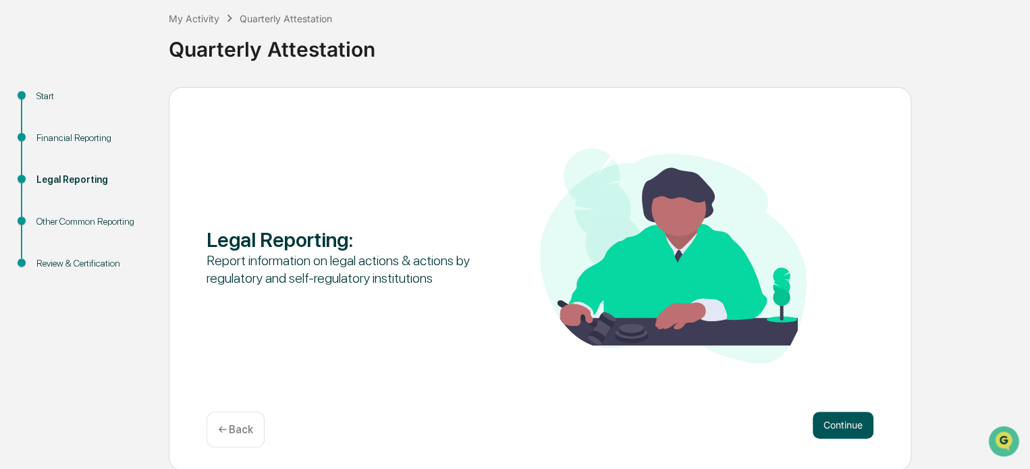
click at [844, 425] on button "Continue" at bounding box center [843, 425] width 61 height 27
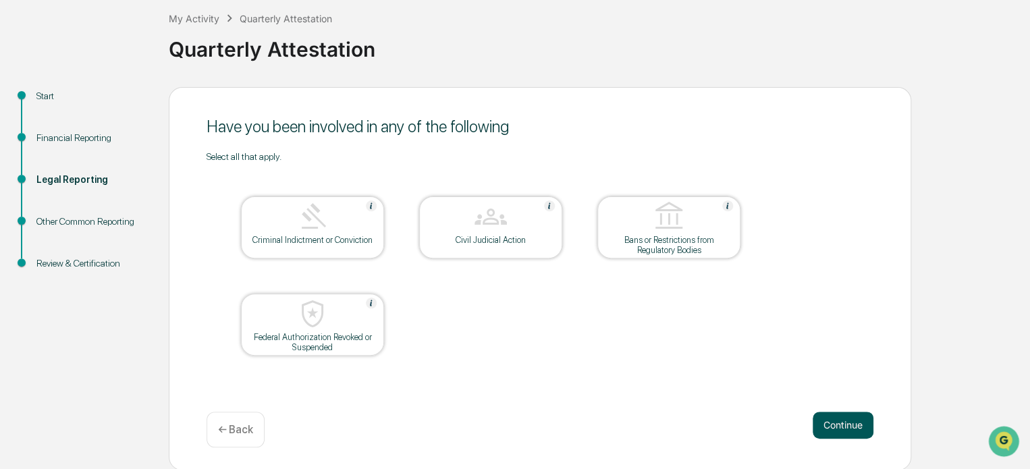
click at [826, 425] on button "Continue" at bounding box center [843, 425] width 61 height 27
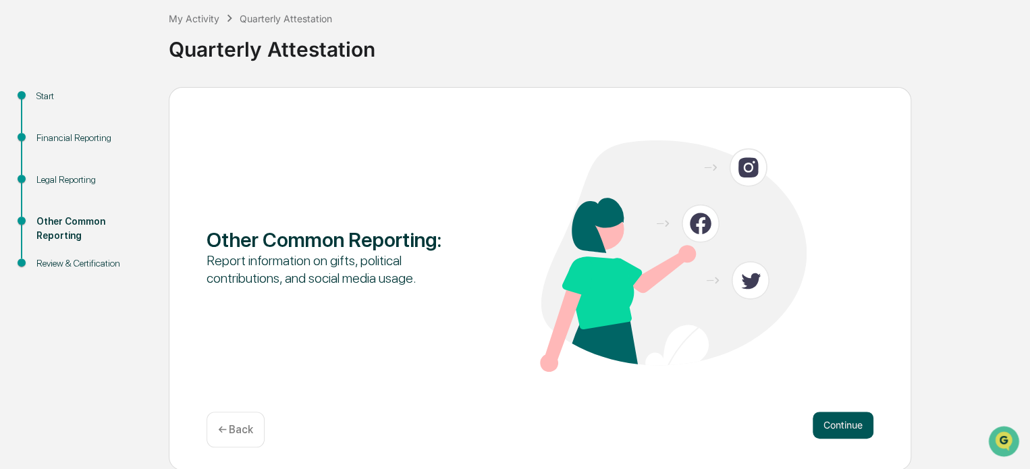
click at [841, 421] on button "Continue" at bounding box center [843, 425] width 61 height 27
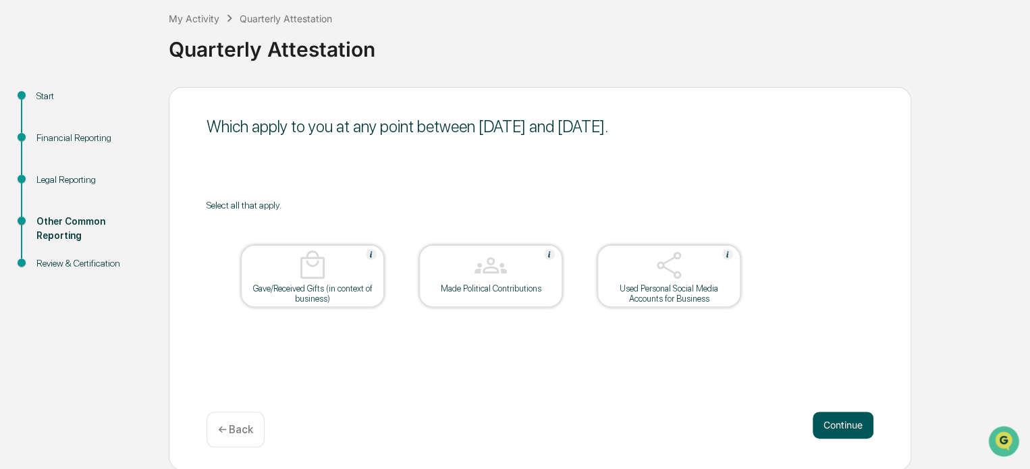
click at [847, 426] on button "Continue" at bounding box center [843, 425] width 61 height 27
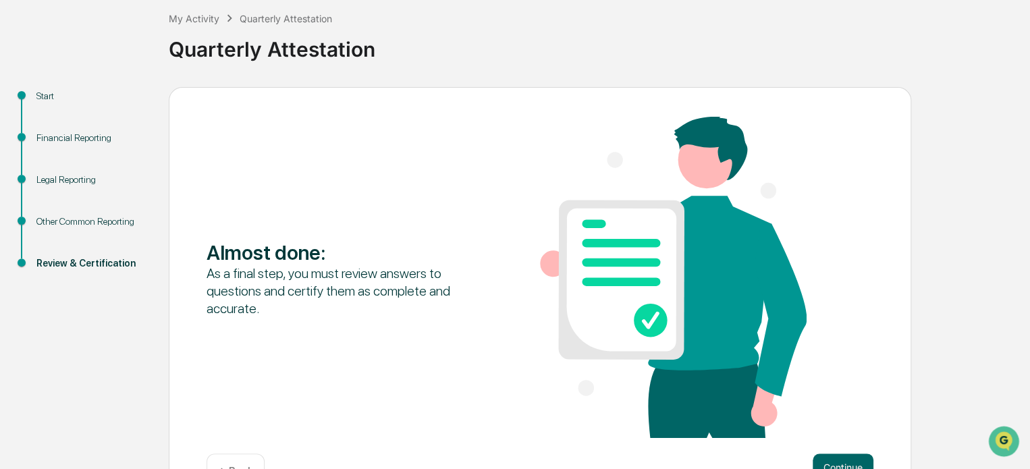
scroll to position [116, 0]
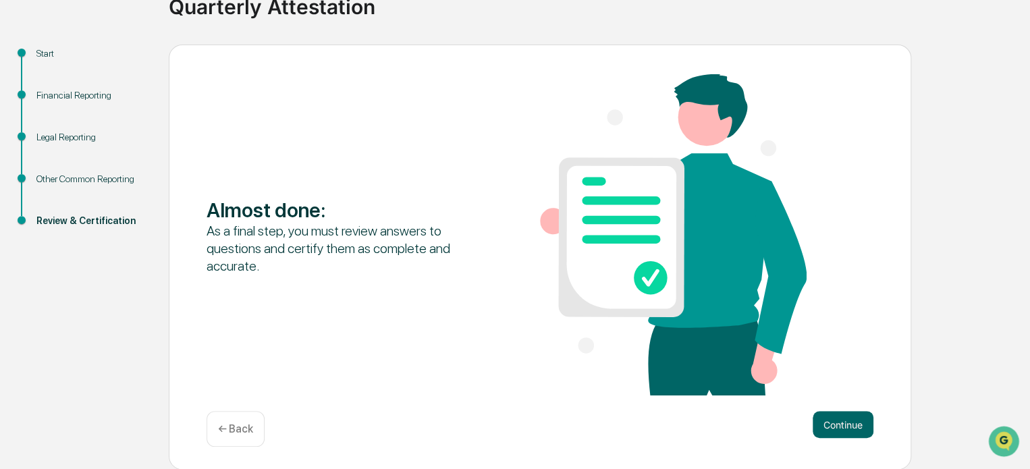
click at [838, 422] on button "Continue" at bounding box center [843, 424] width 61 height 27
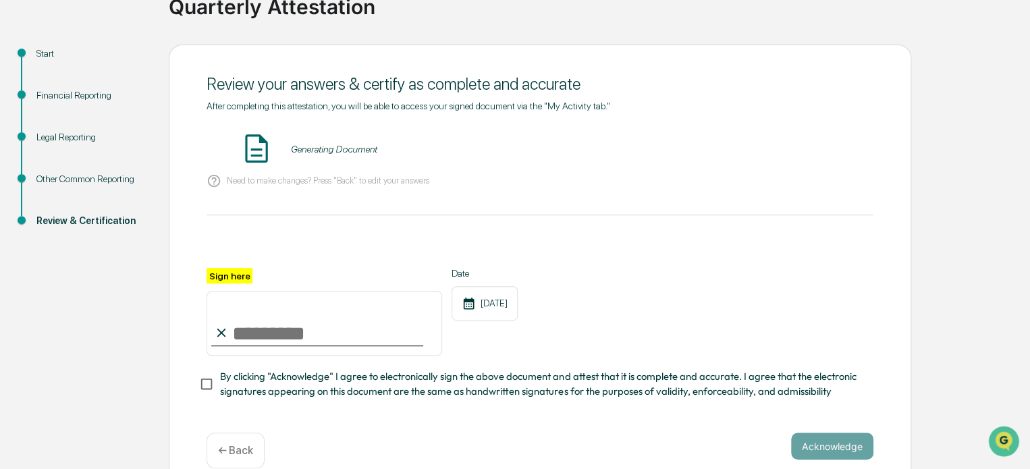
click at [330, 313] on input "Sign here" at bounding box center [325, 323] width 236 height 65
type input "**********"
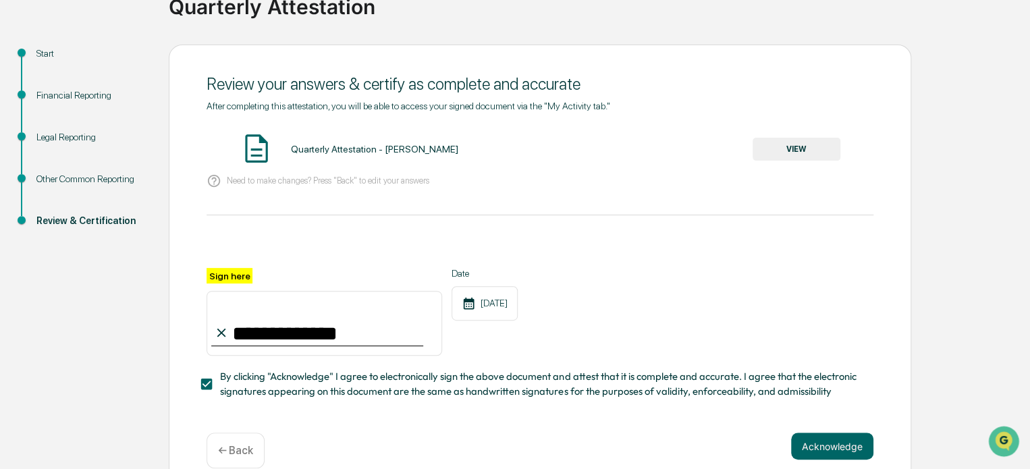
scroll to position [143, 0]
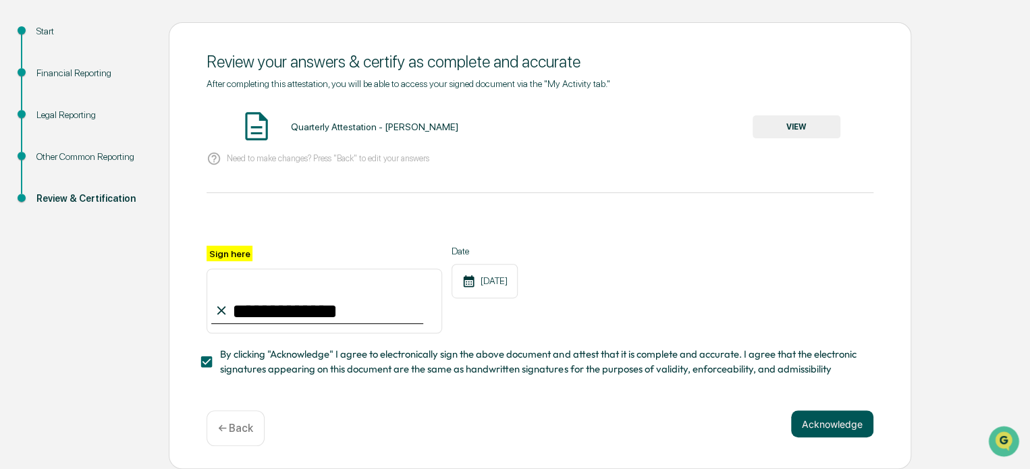
click at [809, 414] on button "Acknowledge" at bounding box center [832, 423] width 82 height 27
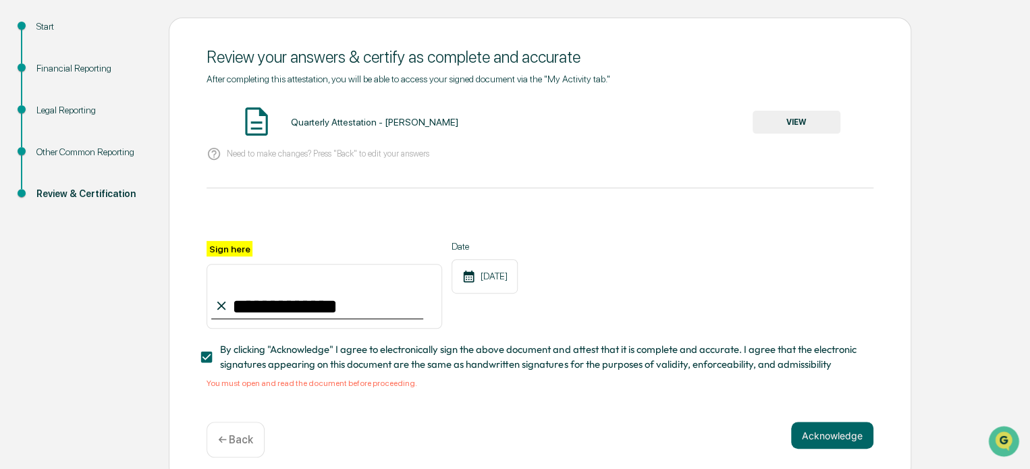
click at [292, 348] on span "By clicking "Acknowledge" I agree to electronically sign the above document and…" at bounding box center [541, 357] width 643 height 30
drag, startPoint x: 292, startPoint y: 348, endPoint x: 196, endPoint y: 367, distance: 97.7
click at [196, 367] on div "**********" at bounding box center [540, 250] width 743 height 464
click at [259, 128] on img at bounding box center [257, 122] width 34 height 34
